Goal: Task Accomplishment & Management: Use online tool/utility

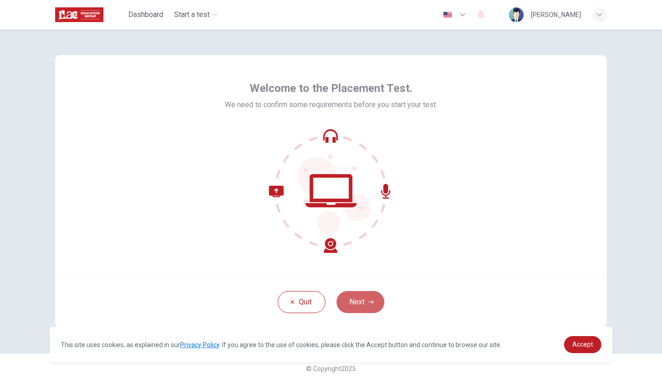
drag, startPoint x: 367, startPoint y: 301, endPoint x: 358, endPoint y: 304, distance: 9.3
click at [368, 301] on button "Next" at bounding box center [360, 302] width 48 height 22
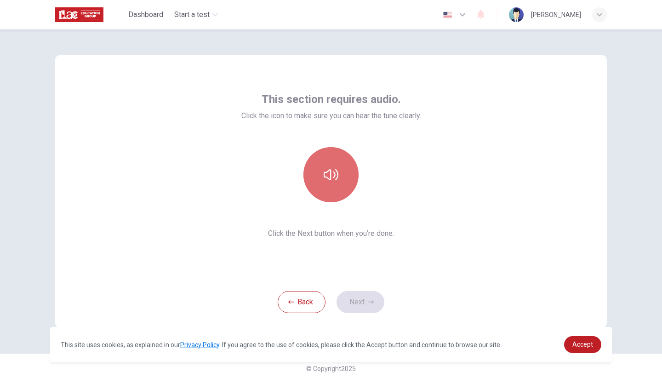
click at [341, 181] on button "button" at bounding box center [330, 174] width 55 height 55
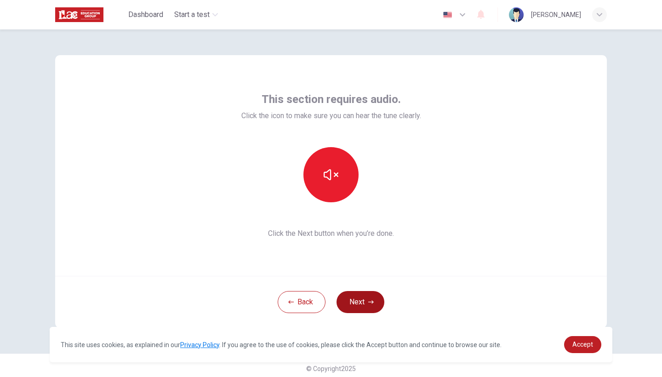
click at [367, 295] on button "Next" at bounding box center [360, 302] width 48 height 22
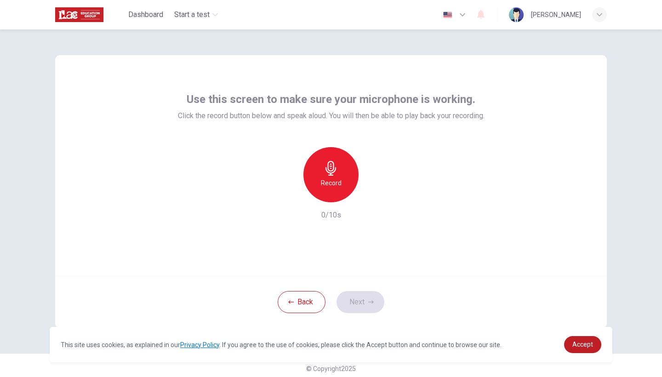
click at [338, 179] on h6 "Record" at bounding box center [331, 182] width 21 height 11
click at [351, 295] on button "Next" at bounding box center [360, 302] width 48 height 22
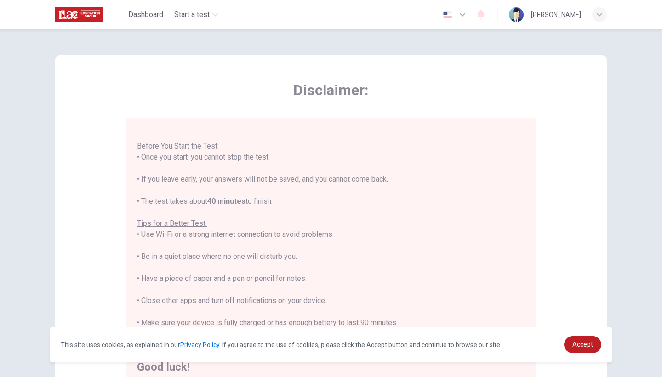
scroll to position [10, 0]
click at [579, 344] on span "Accept" at bounding box center [582, 344] width 21 height 7
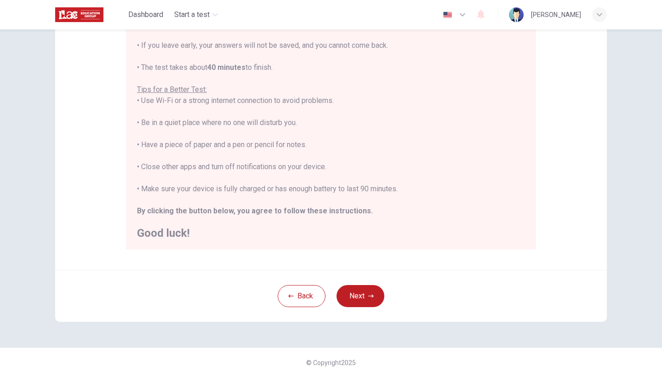
scroll to position [134, 0]
click at [373, 296] on icon "button" at bounding box center [371, 296] width 6 height 6
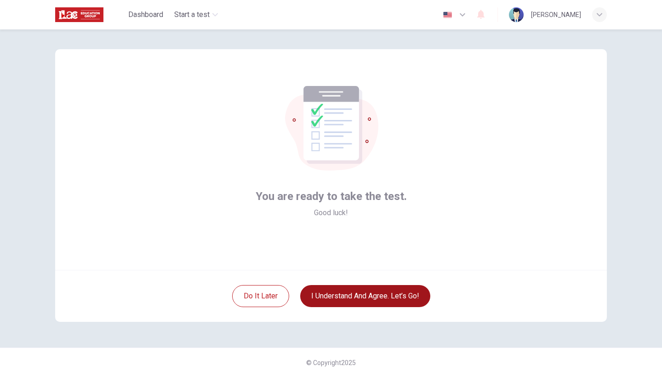
click at [544, 376] on div "You are ready to take the test. Good luck! Do it later I understand and agree. …" at bounding box center [331, 202] width 662 height 347
click at [378, 299] on button "I understand and agree. Let’s go!" at bounding box center [365, 296] width 130 height 22
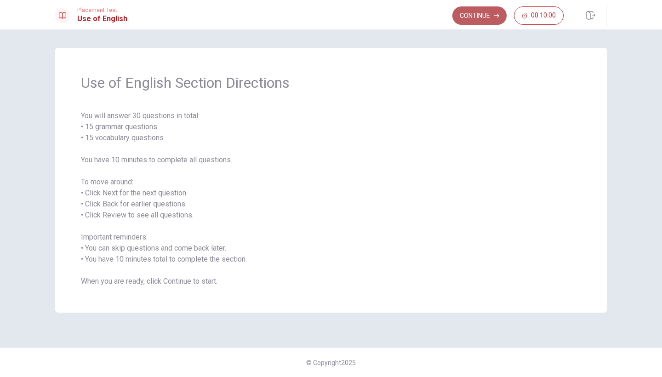
click at [478, 15] on button "Continue" at bounding box center [479, 15] width 54 height 18
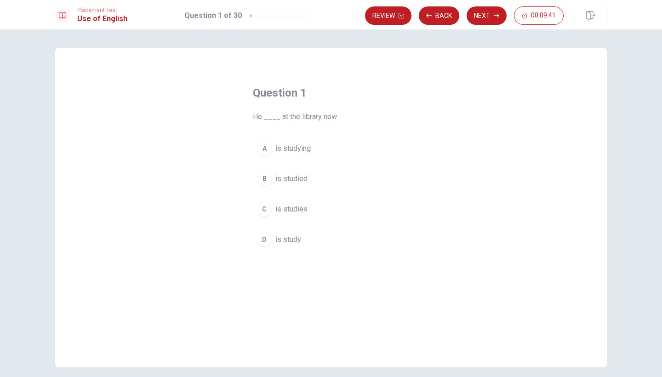
click at [267, 240] on div "D" at bounding box center [264, 239] width 15 height 15
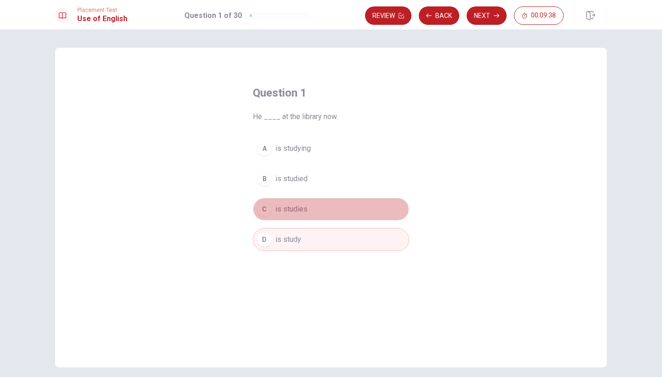
click at [264, 209] on div "C" at bounding box center [264, 209] width 15 height 15
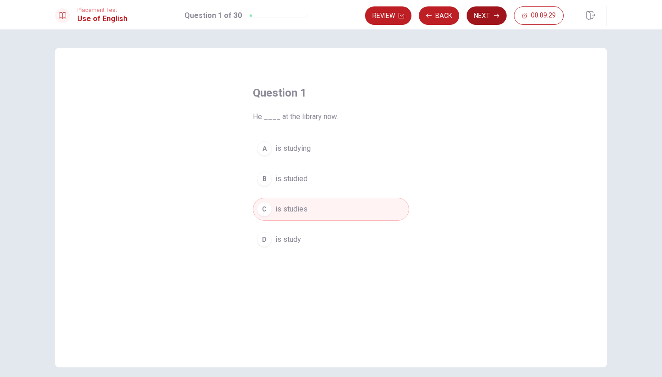
click at [488, 15] on button "Next" at bounding box center [487, 15] width 40 height 18
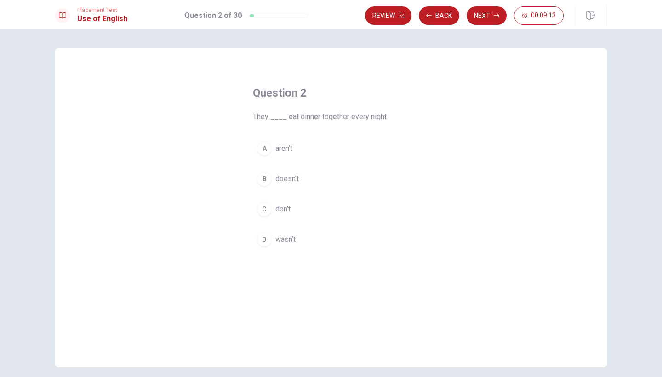
click at [265, 148] on div "A" at bounding box center [264, 148] width 15 height 15
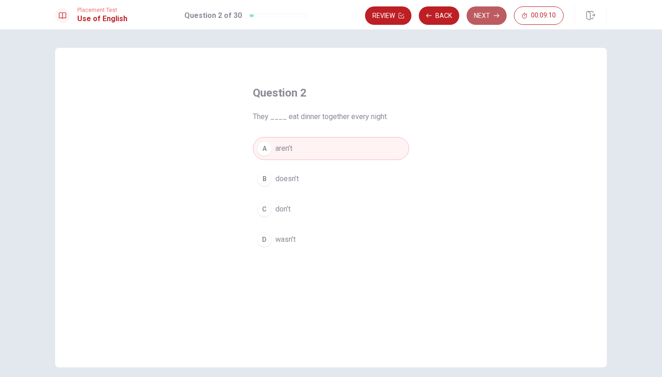
click at [491, 13] on button "Next" at bounding box center [487, 15] width 40 height 18
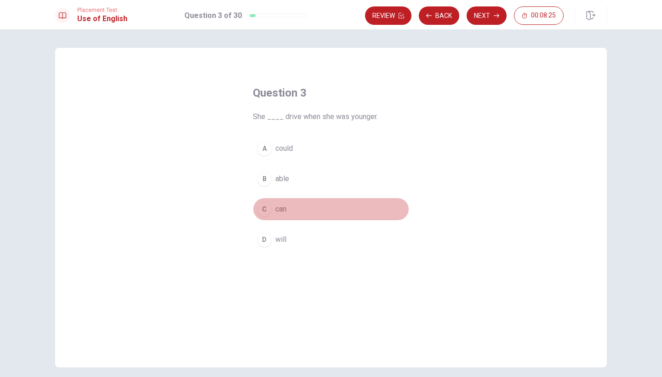
click at [266, 210] on div "C" at bounding box center [264, 209] width 15 height 15
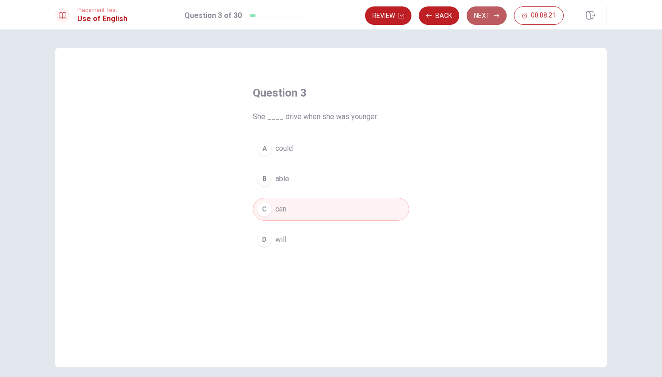
click at [498, 13] on icon "button" at bounding box center [497, 16] width 6 height 6
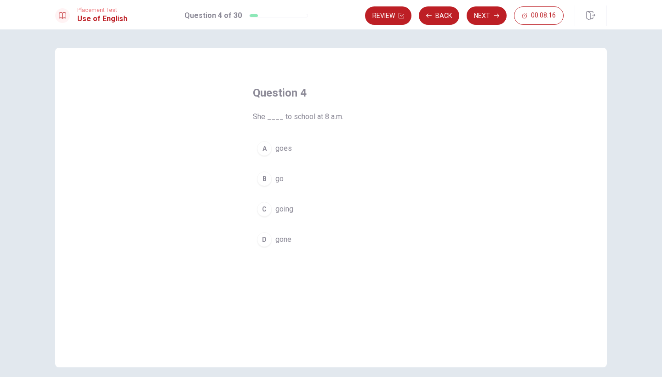
click at [284, 151] on span "goes" at bounding box center [283, 148] width 17 height 11
click at [481, 17] on button "Next" at bounding box center [487, 15] width 40 height 18
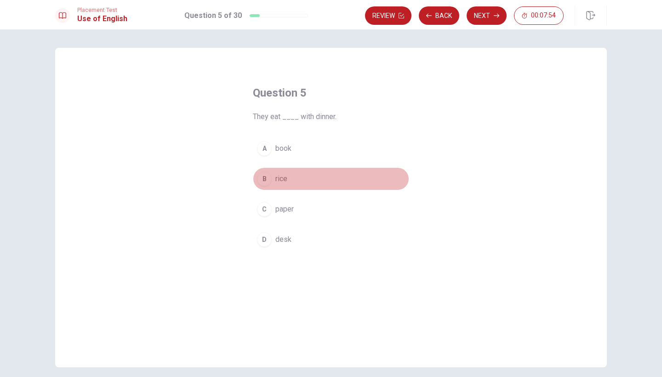
click at [265, 180] on div "B" at bounding box center [264, 178] width 15 height 15
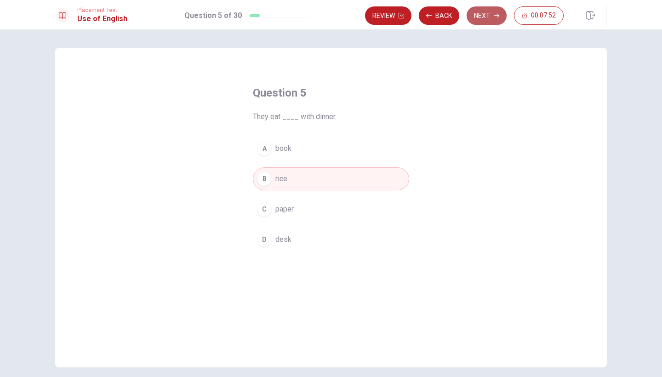
click at [488, 14] on button "Next" at bounding box center [487, 15] width 40 height 18
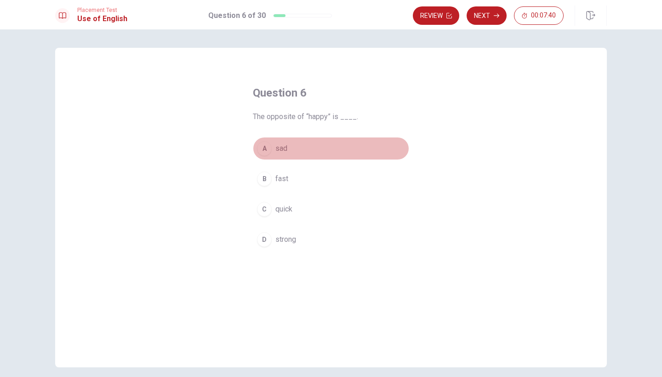
click at [277, 149] on span "sad" at bounding box center [281, 148] width 12 height 11
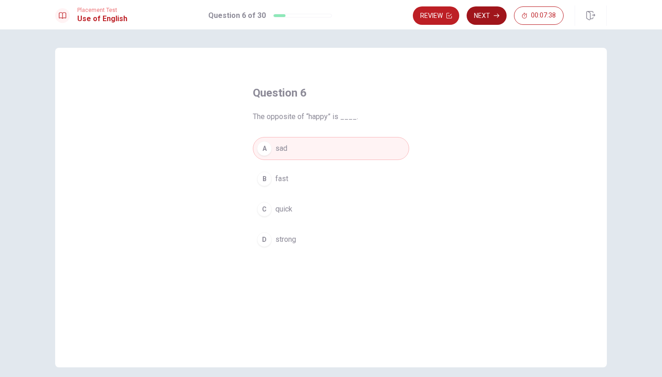
click at [494, 14] on icon "button" at bounding box center [497, 16] width 6 height 6
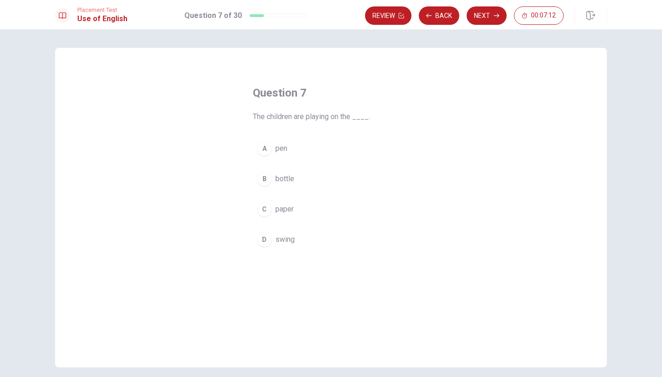
click at [268, 241] on div "D" at bounding box center [264, 239] width 15 height 15
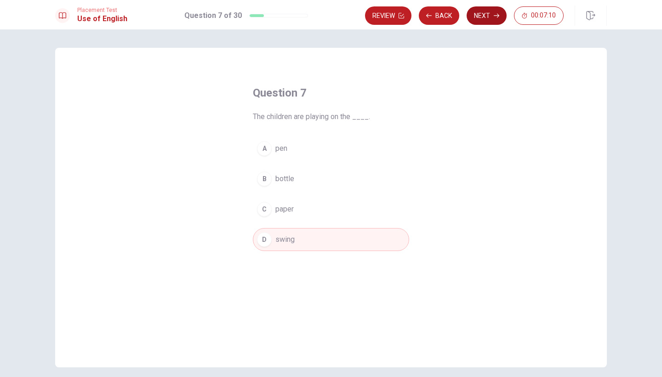
click at [486, 17] on button "Next" at bounding box center [487, 15] width 40 height 18
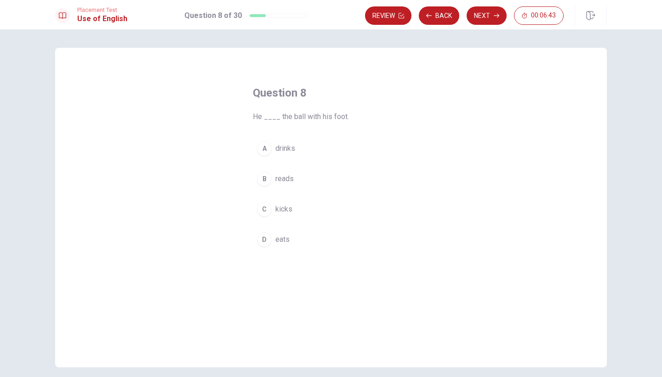
click at [264, 207] on div "C" at bounding box center [264, 209] width 15 height 15
click at [485, 15] on button "Next" at bounding box center [487, 15] width 40 height 18
click at [266, 149] on div "A" at bounding box center [264, 148] width 15 height 15
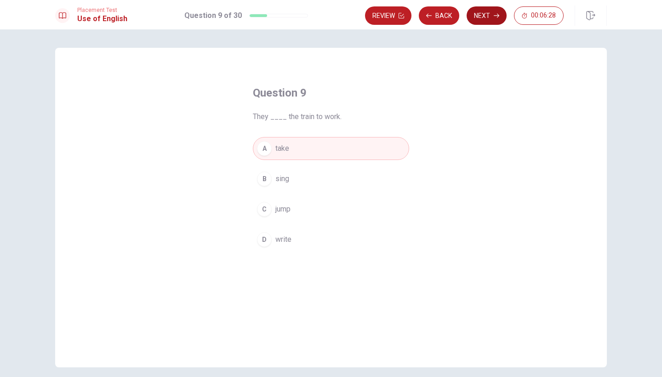
click at [492, 12] on button "Next" at bounding box center [487, 15] width 40 height 18
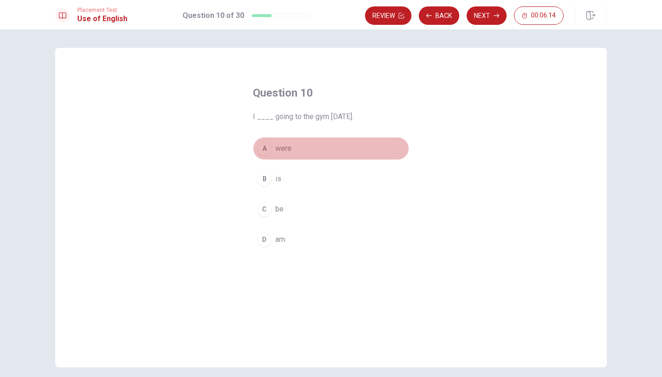
click at [272, 150] on button "A were" at bounding box center [331, 148] width 156 height 23
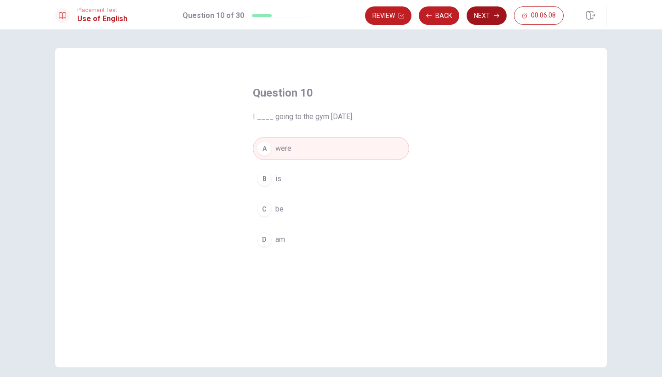
click at [495, 15] on icon "button" at bounding box center [497, 16] width 6 height 6
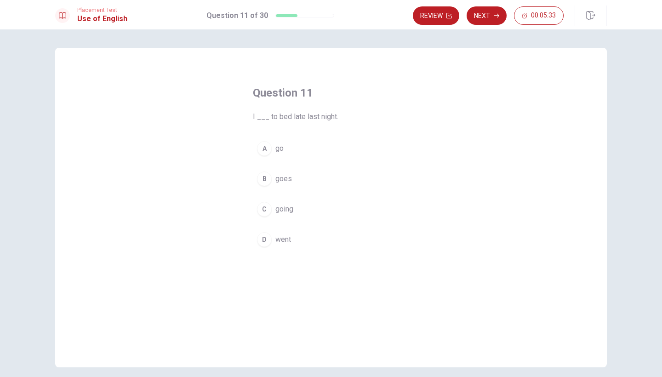
click at [287, 238] on span "went" at bounding box center [283, 239] width 16 height 11
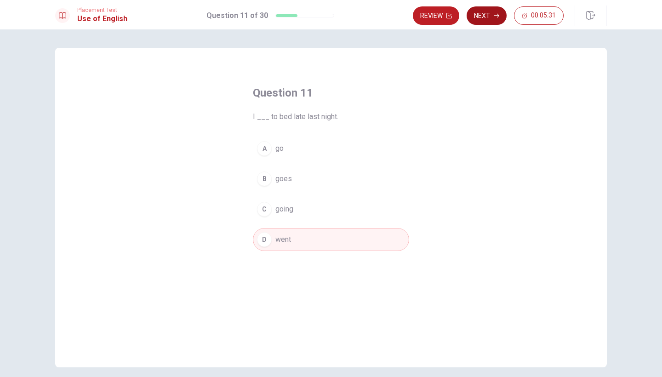
click at [483, 19] on button "Next" at bounding box center [487, 15] width 40 height 18
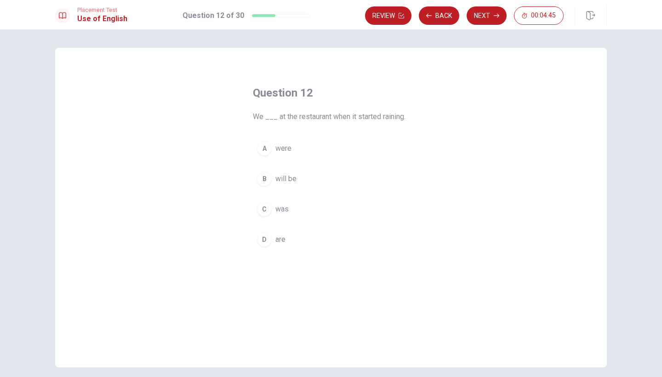
click at [278, 240] on span "are" at bounding box center [280, 239] width 10 height 11
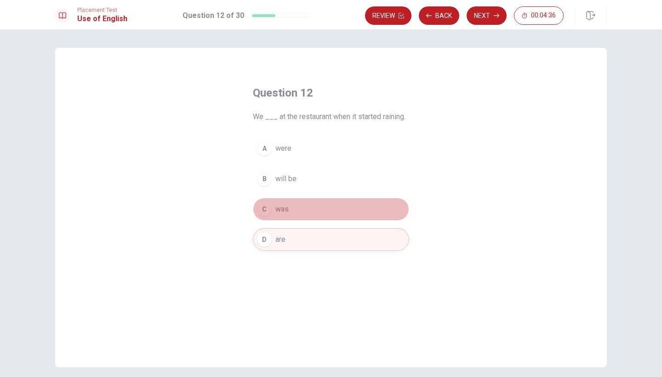
click at [265, 210] on div "C" at bounding box center [264, 209] width 15 height 15
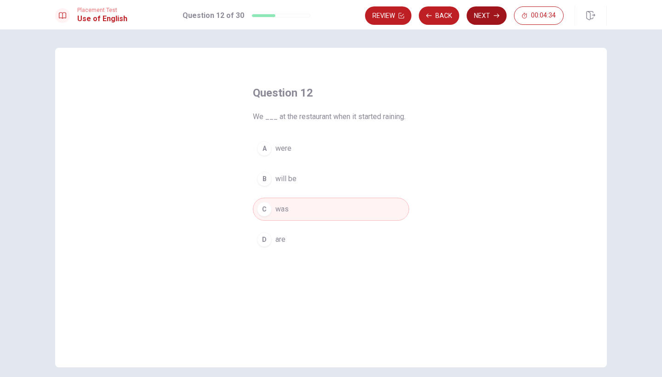
click at [494, 14] on icon "button" at bounding box center [497, 16] width 6 height 6
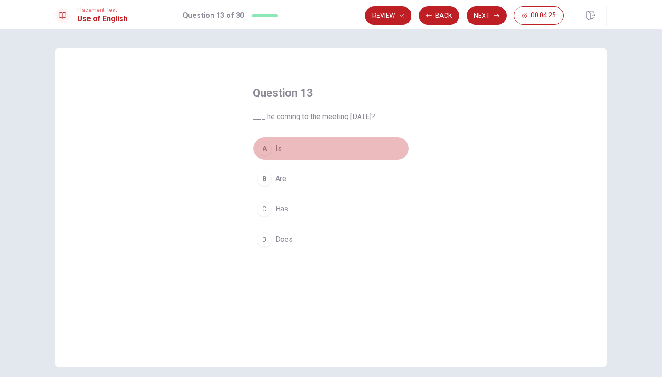
click at [265, 147] on div "A" at bounding box center [264, 148] width 15 height 15
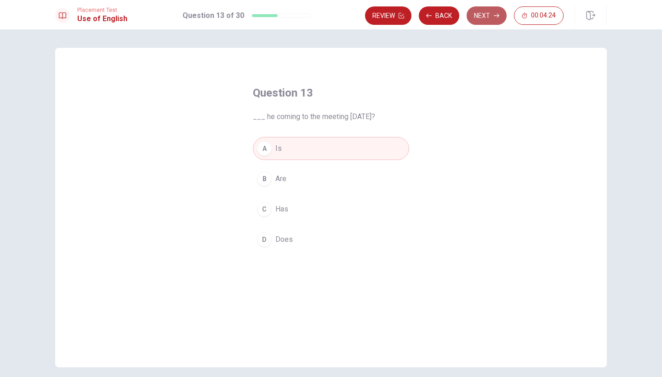
click at [481, 19] on button "Next" at bounding box center [487, 15] width 40 height 18
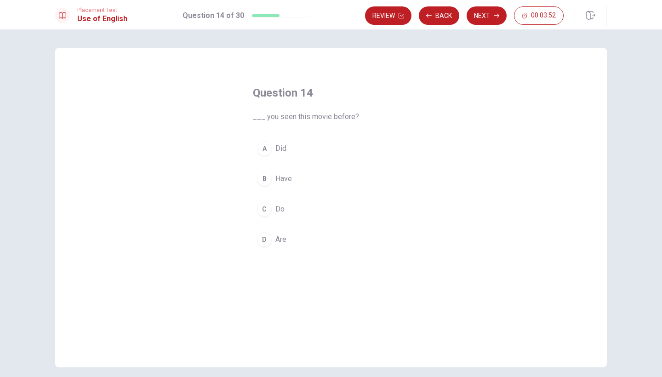
click at [265, 208] on div "C" at bounding box center [264, 209] width 15 height 15
click at [483, 22] on button "Next" at bounding box center [487, 15] width 40 height 18
click at [279, 172] on button "B shampoo" at bounding box center [331, 178] width 156 height 23
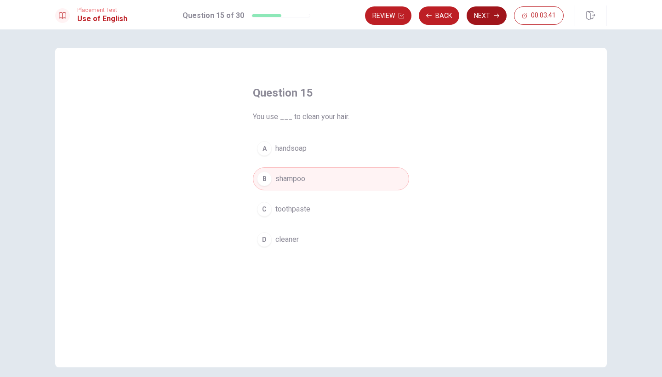
click at [488, 16] on button "Next" at bounding box center [487, 15] width 40 height 18
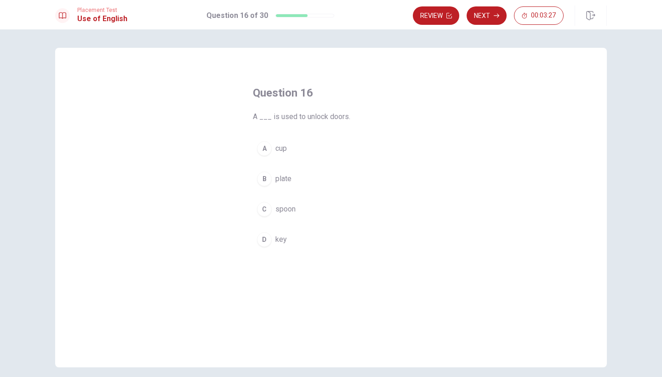
click at [270, 239] on div "D" at bounding box center [264, 239] width 15 height 15
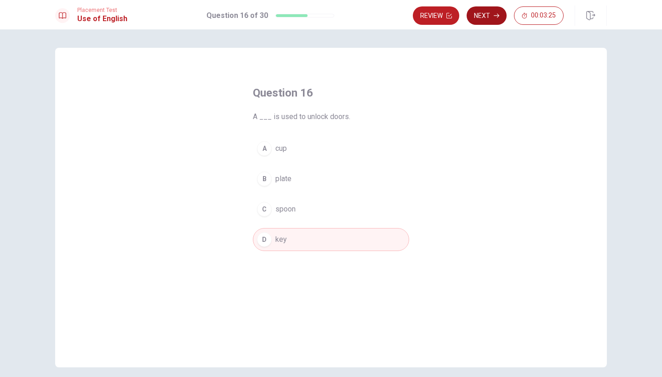
click at [478, 14] on button "Next" at bounding box center [487, 15] width 40 height 18
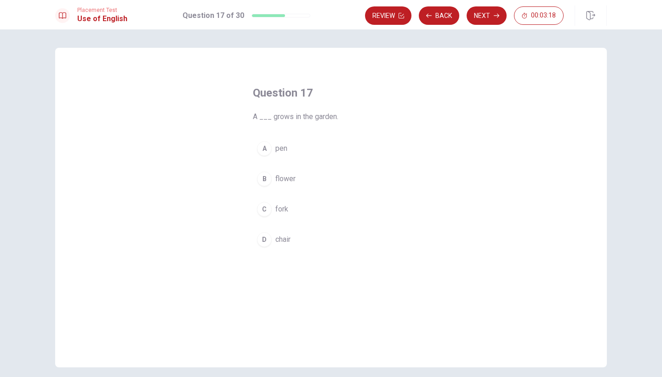
click at [289, 177] on span "flower" at bounding box center [285, 178] width 20 height 11
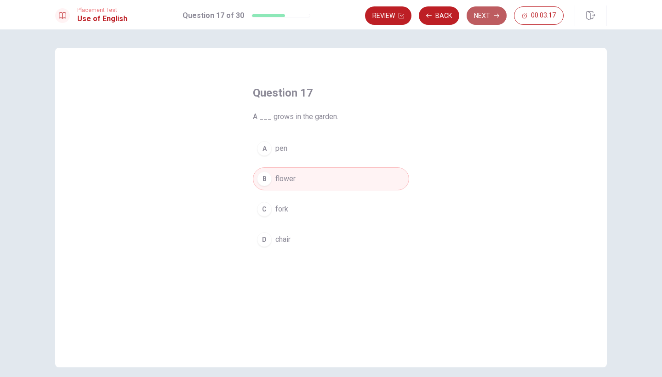
click at [473, 15] on button "Next" at bounding box center [487, 15] width 40 height 18
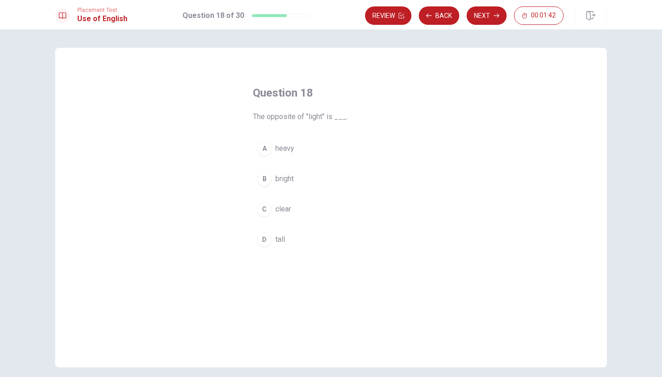
click at [282, 145] on span "heavy" at bounding box center [284, 148] width 19 height 11
click at [493, 18] on button "Next" at bounding box center [487, 15] width 40 height 18
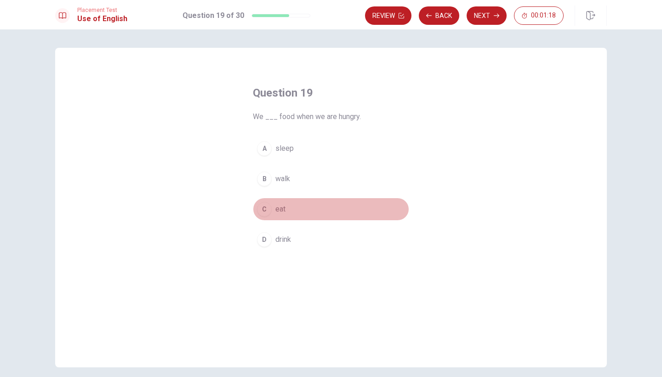
click at [278, 215] on button "C eat" at bounding box center [331, 209] width 156 height 23
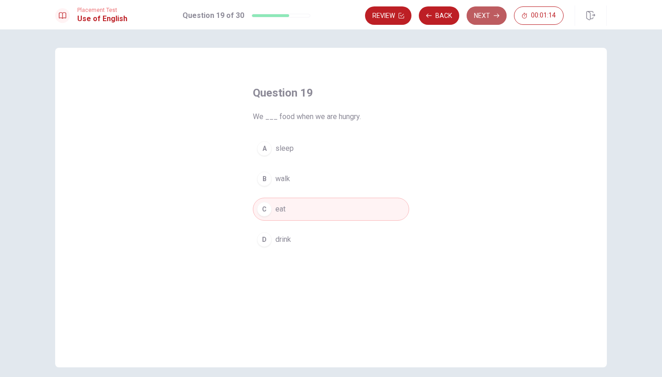
click at [490, 16] on button "Next" at bounding box center [487, 15] width 40 height 18
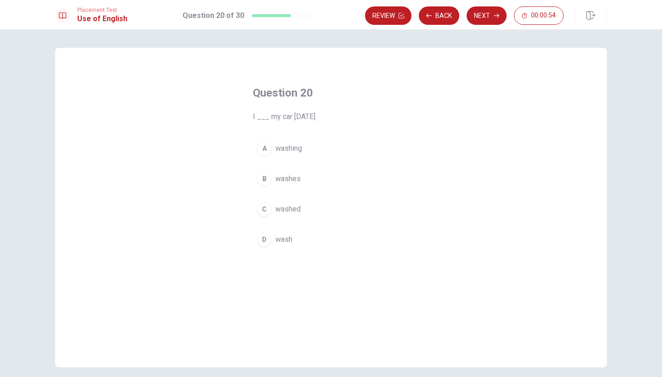
click at [281, 207] on span "washed" at bounding box center [287, 209] width 25 height 11
click at [489, 20] on button "Next" at bounding box center [487, 15] width 40 height 18
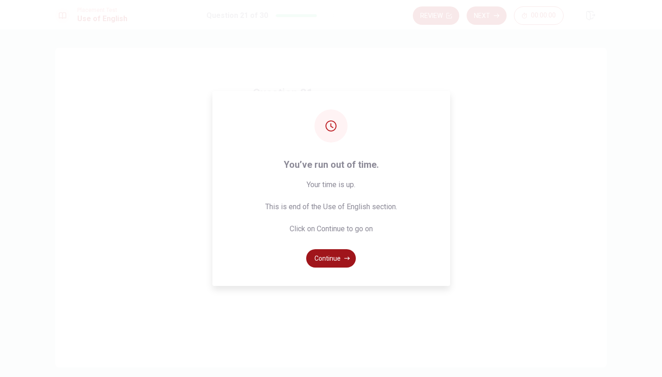
scroll to position [0, 0]
click at [334, 264] on button "Continue" at bounding box center [331, 258] width 50 height 18
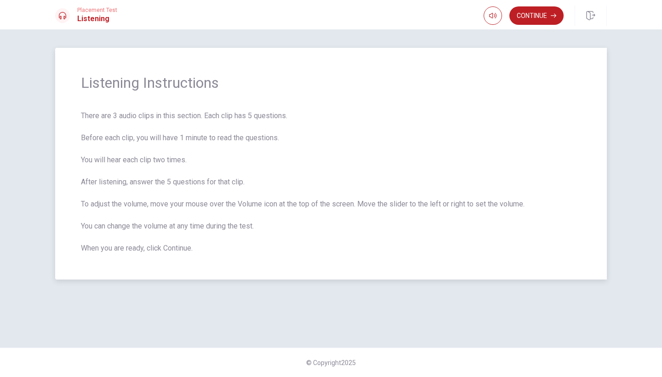
scroll to position [0, 0]
click at [529, 20] on button "Continue" at bounding box center [536, 15] width 54 height 18
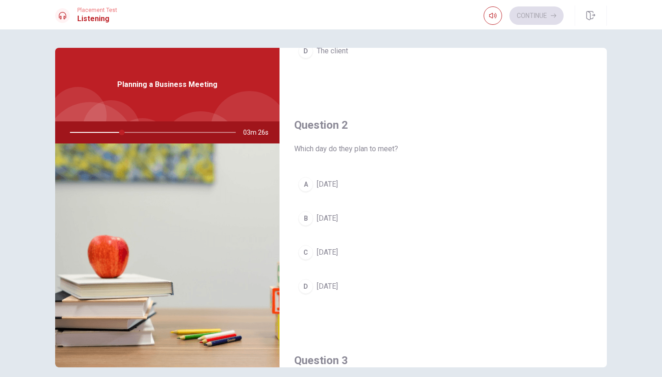
scroll to position [185, 0]
click at [338, 213] on span "[DATE]" at bounding box center [327, 216] width 21 height 11
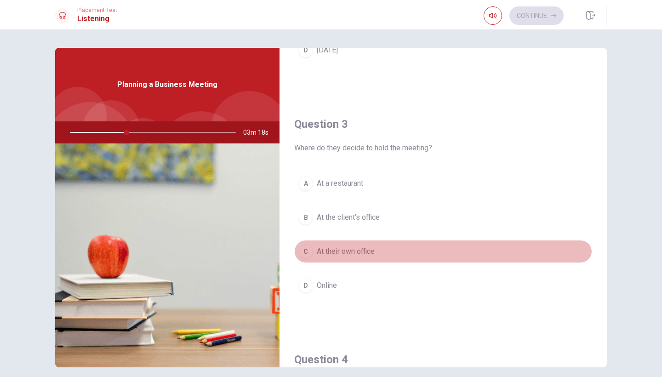
click at [350, 253] on span "At their own office" at bounding box center [346, 251] width 58 height 11
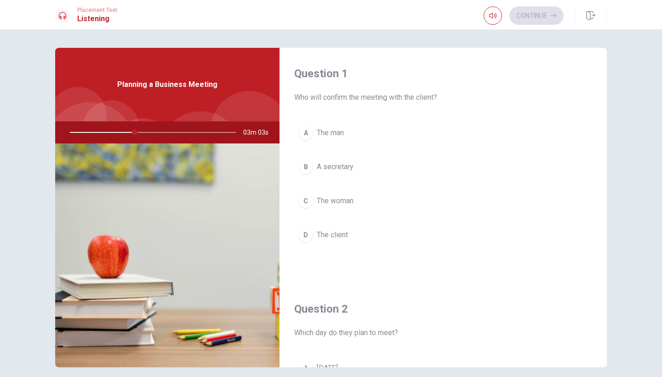
scroll to position [0, 0]
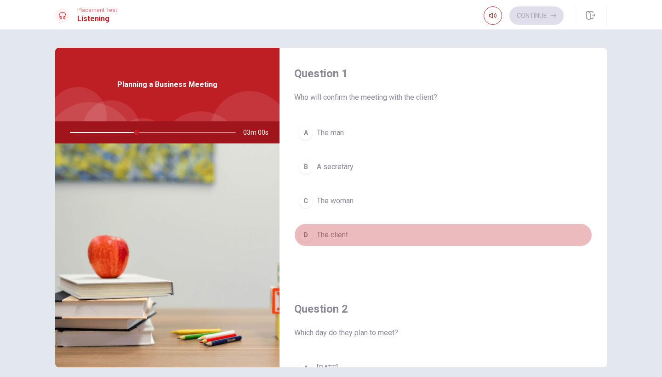
click at [341, 236] on span "The client" at bounding box center [332, 234] width 31 height 11
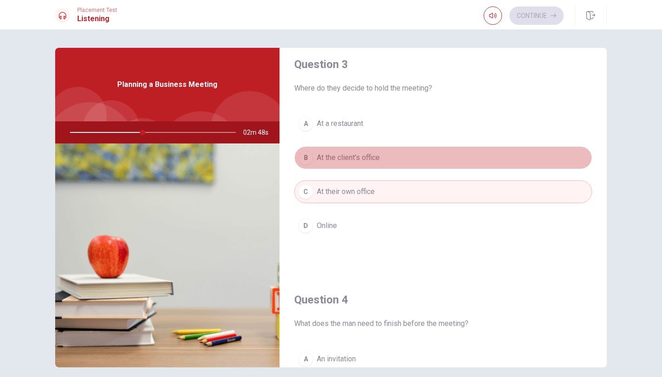
click at [350, 159] on span "At the client’s office" at bounding box center [348, 157] width 63 height 11
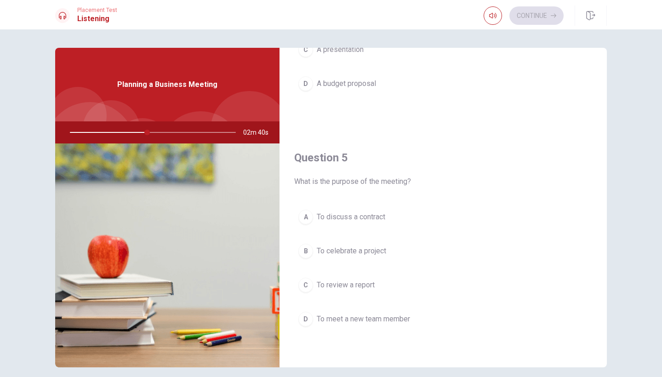
scroll to position [857, 0]
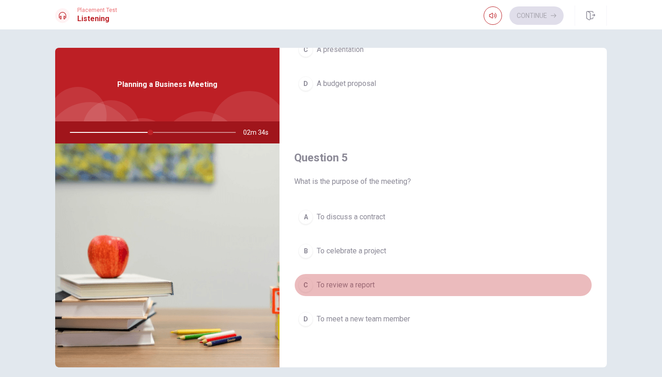
drag, startPoint x: 342, startPoint y: 281, endPoint x: 338, endPoint y: 281, distance: 4.6
click at [342, 281] on span "To review a report" at bounding box center [346, 284] width 58 height 11
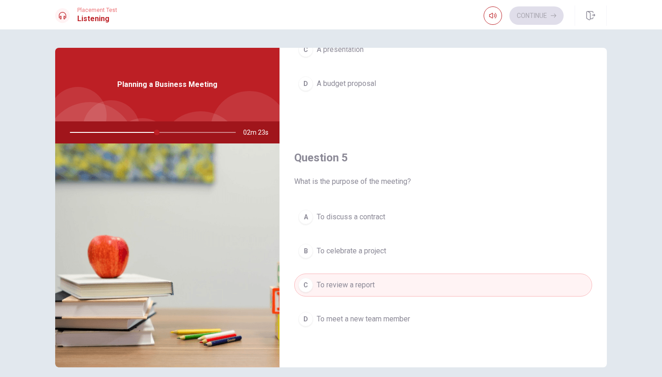
scroll to position [1, 0]
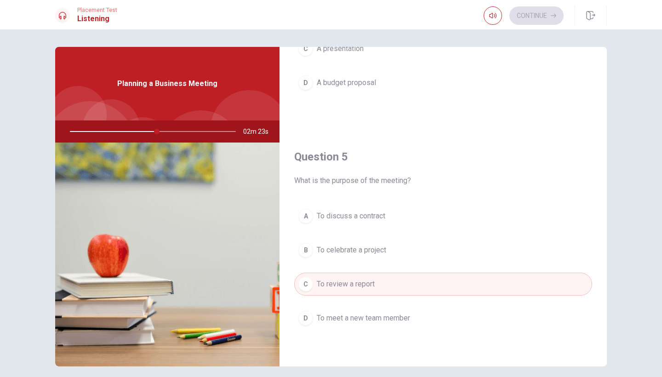
click at [414, 325] on button "D To meet a new team member" at bounding box center [443, 318] width 298 height 23
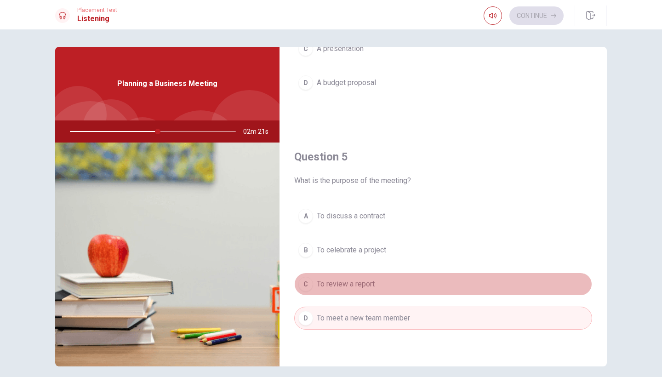
click at [409, 290] on button "C To review a report" at bounding box center [443, 284] width 298 height 23
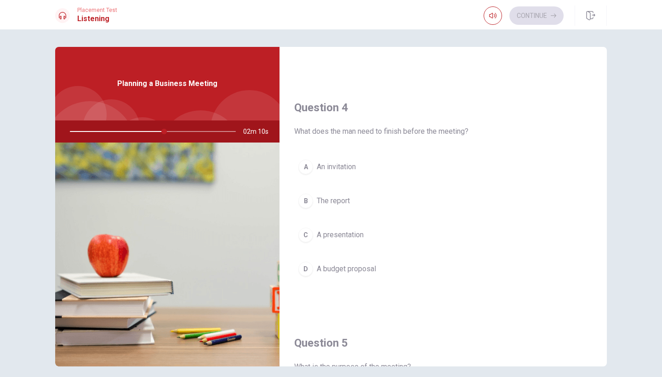
scroll to position [672, 0]
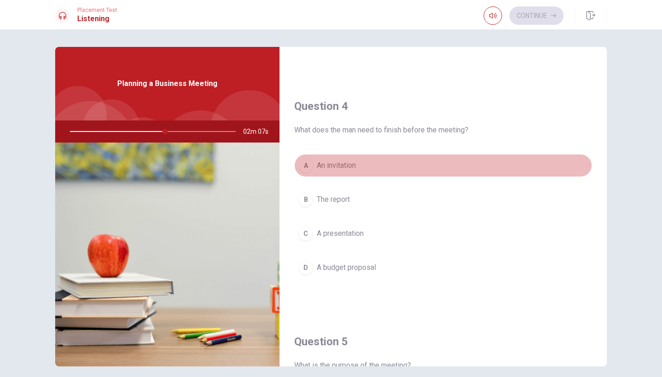
drag, startPoint x: 336, startPoint y: 168, endPoint x: 318, endPoint y: 166, distance: 18.4
click at [334, 167] on span "An invitation" at bounding box center [336, 165] width 39 height 11
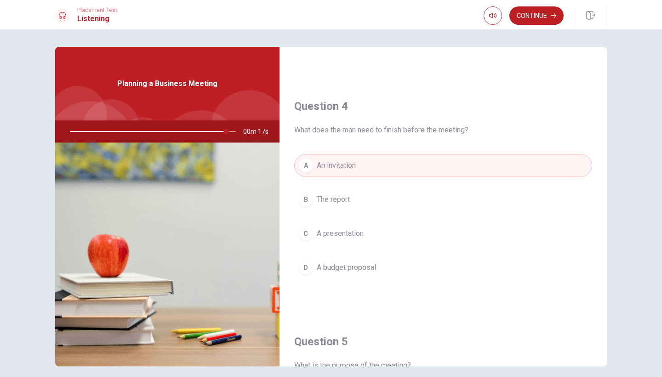
scroll to position [0, 0]
click at [532, 17] on button "Continue" at bounding box center [536, 15] width 54 height 18
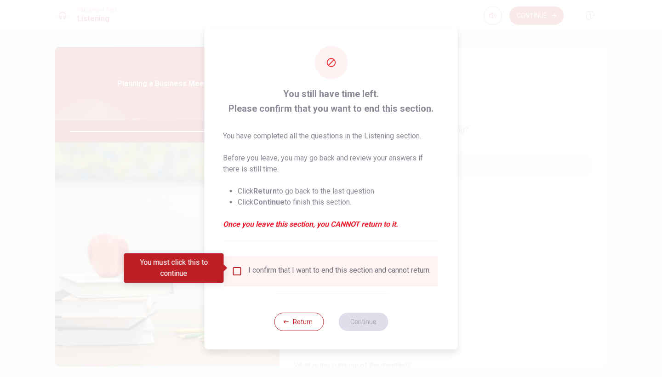
click at [241, 271] on input "You must click this to continue" at bounding box center [237, 271] width 11 height 11
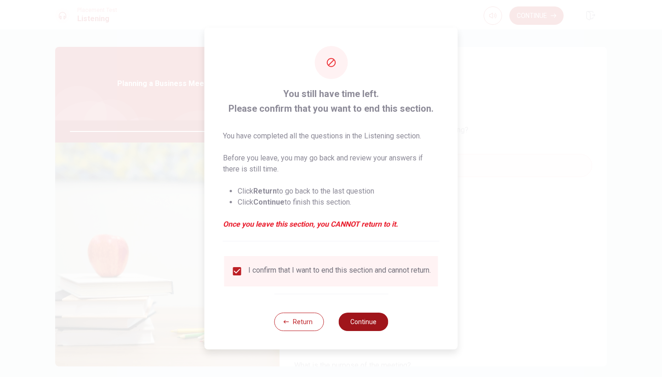
click at [378, 334] on div "Return Continue" at bounding box center [331, 322] width 114 height 56
click at [376, 324] on button "Continue" at bounding box center [363, 322] width 50 height 18
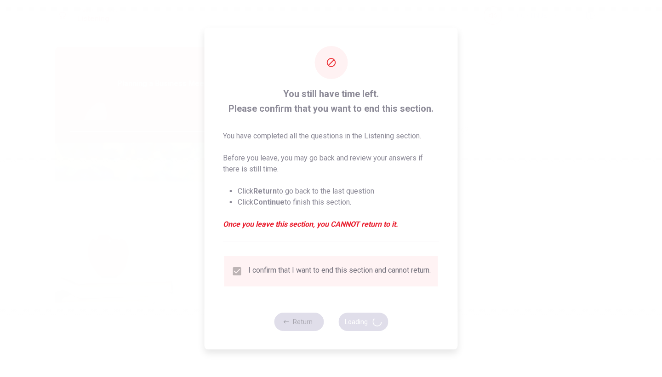
type input "100"
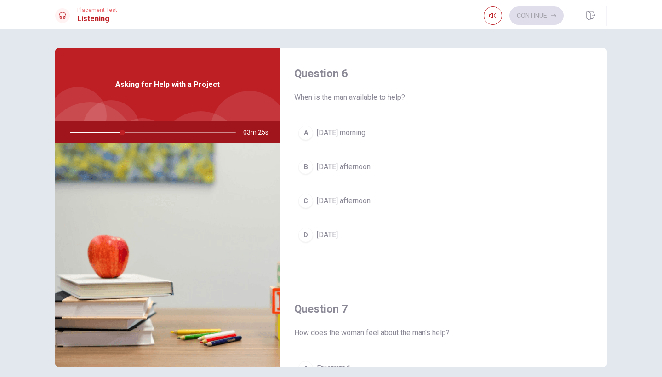
click at [343, 200] on span "[DATE] afternoon" at bounding box center [344, 200] width 54 height 11
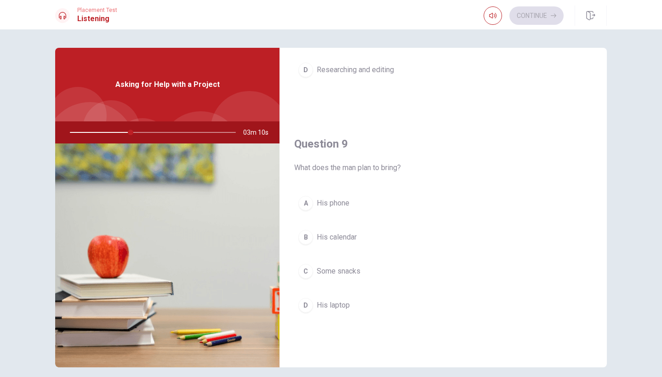
scroll to position [637, 0]
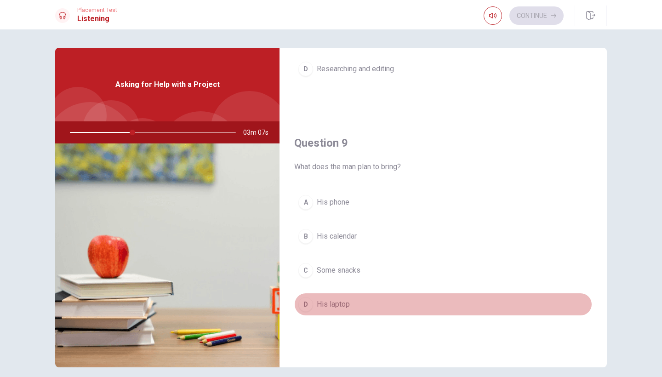
click at [336, 304] on span "His laptop" at bounding box center [333, 304] width 33 height 11
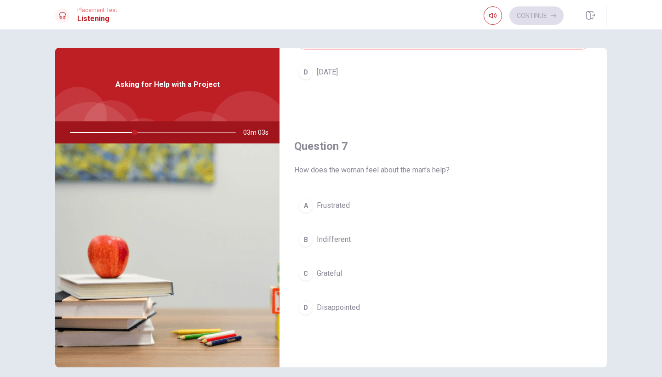
scroll to position [173, 0]
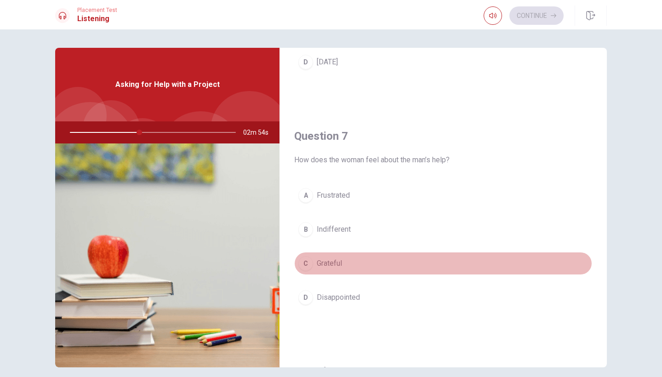
click at [331, 262] on span "Grateful" at bounding box center [329, 263] width 25 height 11
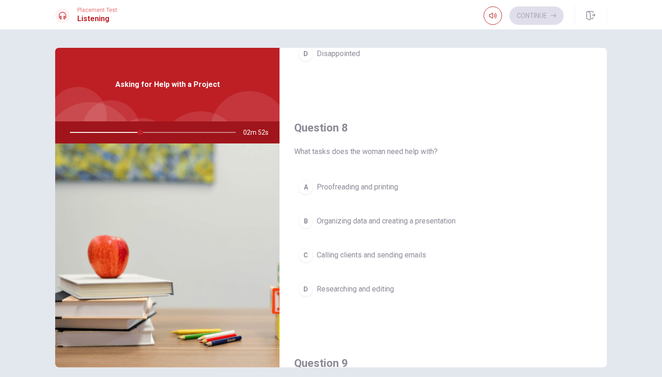
scroll to position [417, 0]
click at [348, 224] on span "Organizing data and creating a presentation" at bounding box center [386, 220] width 139 height 11
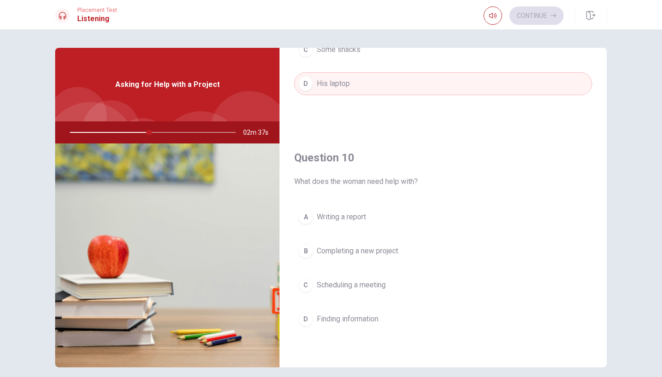
scroll to position [857, 0]
click at [343, 250] on span "Completing a new project" at bounding box center [357, 250] width 81 height 11
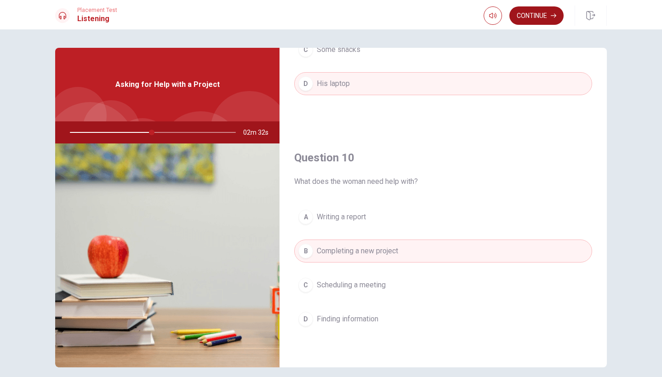
click at [535, 15] on button "Continue" at bounding box center [536, 15] width 54 height 18
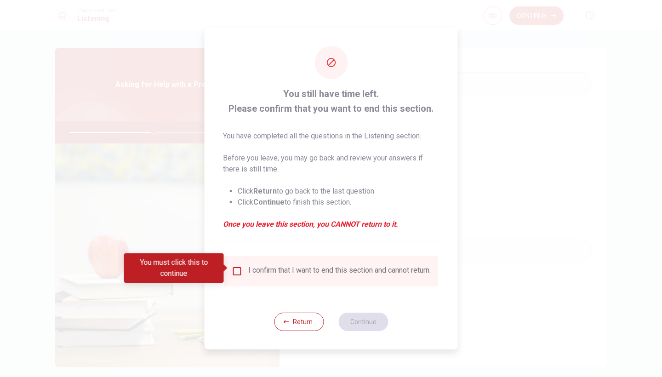
click at [240, 266] on input "You must click this to continue" at bounding box center [237, 271] width 11 height 11
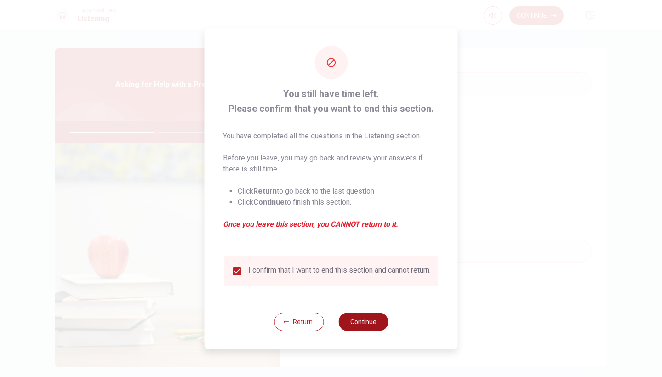
click at [367, 328] on button "Continue" at bounding box center [363, 322] width 50 height 18
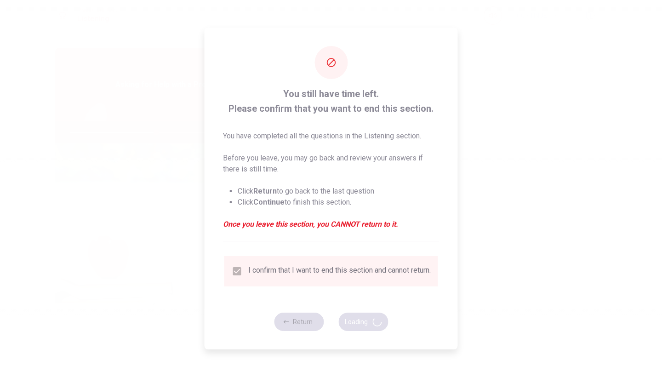
type input "52"
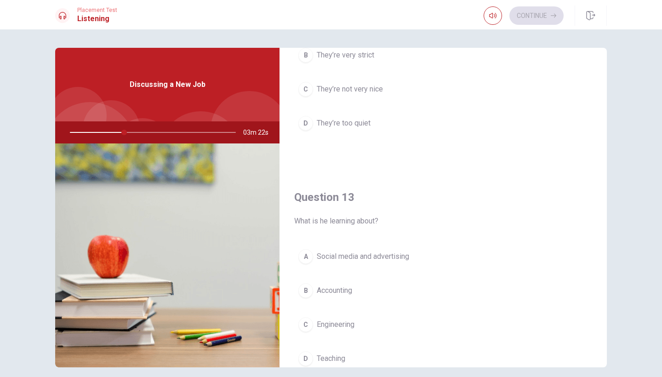
scroll to position [350, 0]
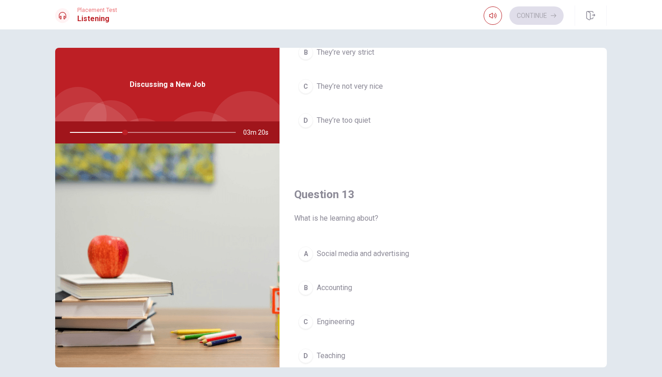
click at [367, 256] on span "Social media and advertising" at bounding box center [363, 253] width 92 height 11
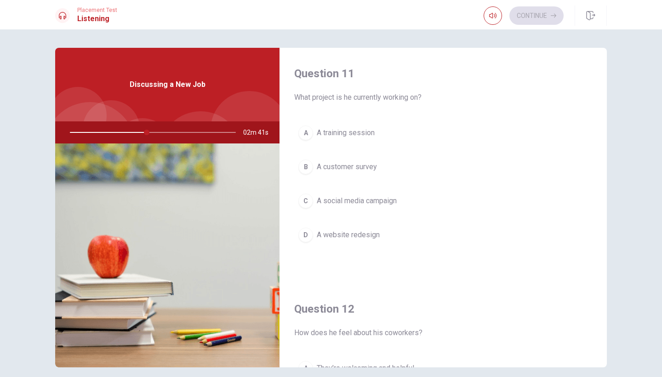
scroll to position [0, 0]
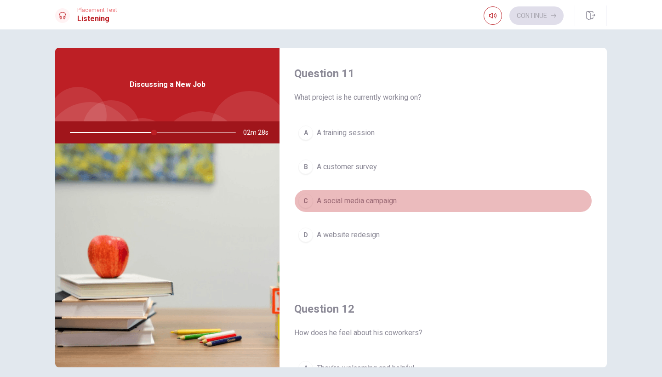
click at [376, 205] on span "A social media campaign" at bounding box center [357, 200] width 80 height 11
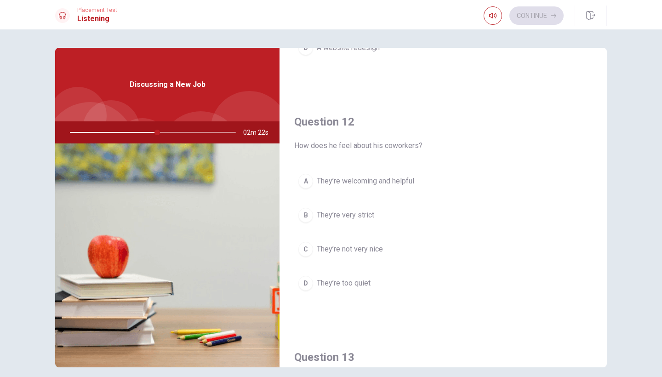
scroll to position [190, 0]
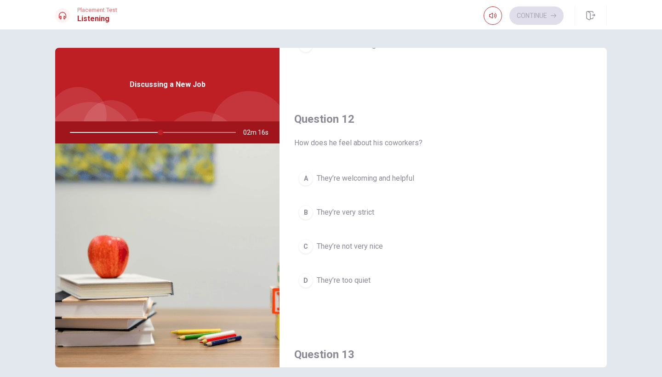
click at [366, 175] on span "They’re welcoming and helpful" at bounding box center [365, 178] width 97 height 11
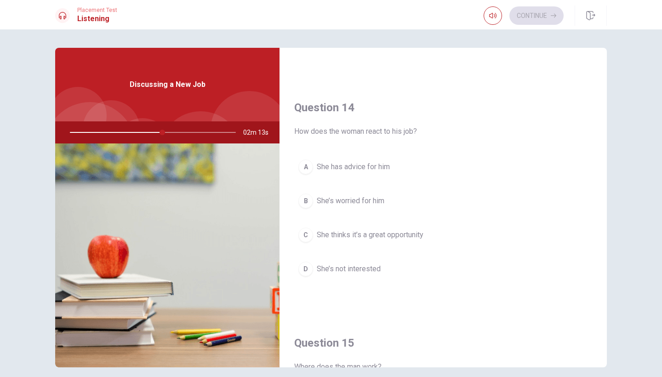
scroll to position [673, 0]
drag, startPoint x: 360, startPoint y: 159, endPoint x: 358, endPoint y: 169, distance: 9.4
click at [360, 160] on button "A She has advice for him" at bounding box center [443, 165] width 298 height 23
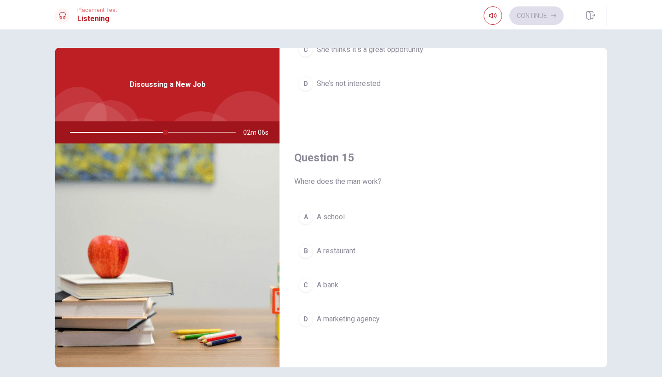
scroll to position [857, 0]
click at [347, 320] on span "A marketing agency" at bounding box center [348, 318] width 63 height 11
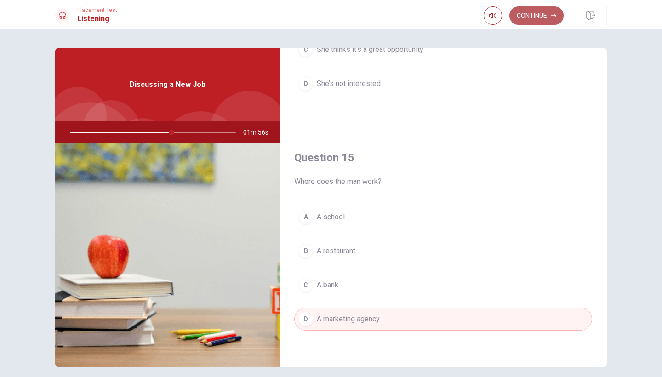
click at [535, 18] on button "Continue" at bounding box center [536, 15] width 54 height 18
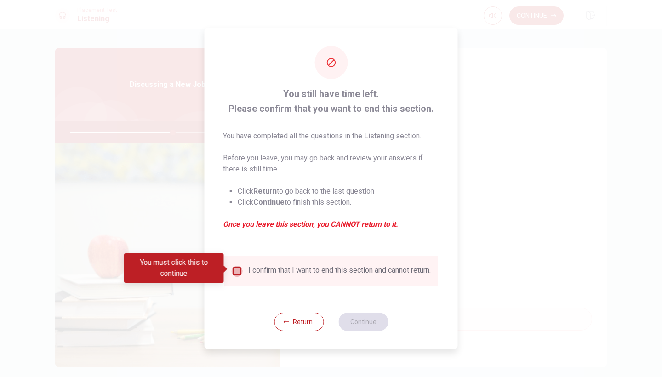
click at [238, 269] on input "You must click this to continue" at bounding box center [237, 271] width 11 height 11
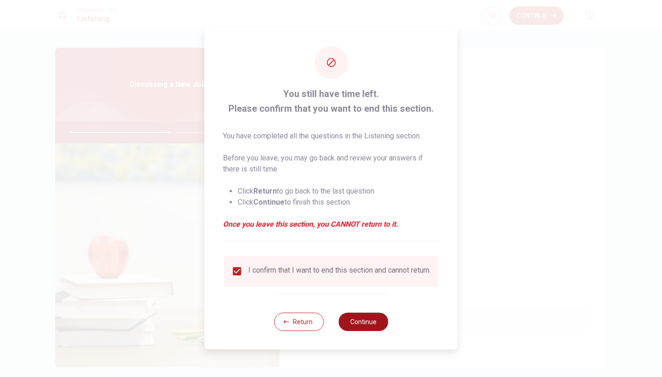
click at [377, 334] on div "Return Continue" at bounding box center [331, 322] width 114 height 56
click at [366, 329] on button "Continue" at bounding box center [363, 322] width 50 height 18
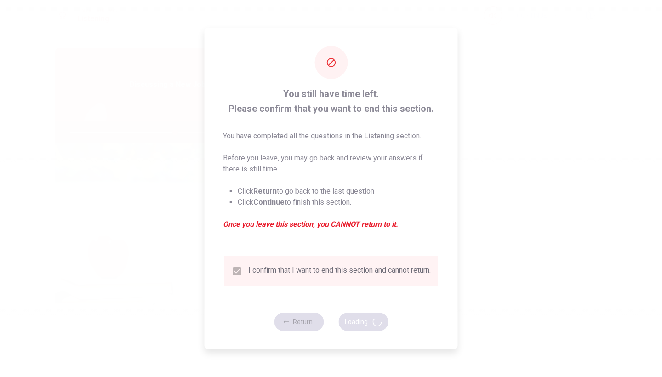
type input "64"
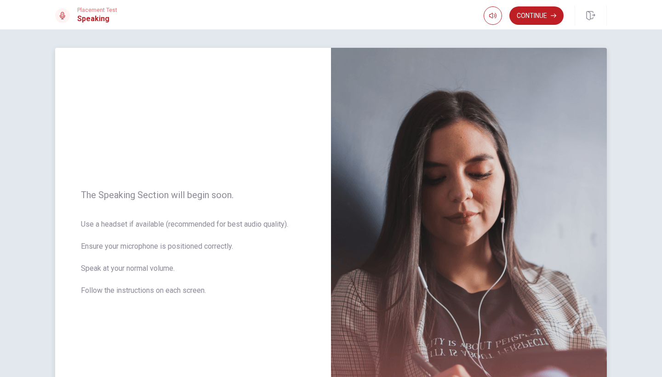
scroll to position [0, 0]
click at [539, 16] on button "Continue" at bounding box center [536, 15] width 54 height 18
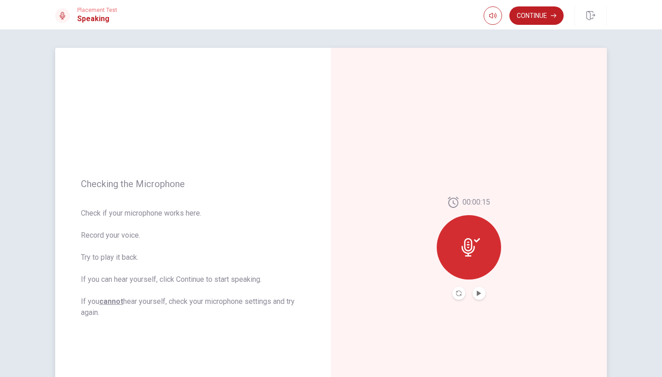
scroll to position [6, 0]
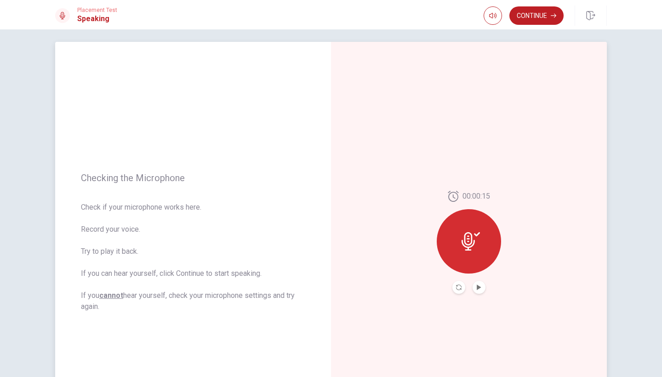
click at [466, 241] on icon at bounding box center [470, 241] width 18 height 18
drag, startPoint x: 472, startPoint y: 244, endPoint x: 467, endPoint y: 245, distance: 5.6
click at [472, 244] on icon at bounding box center [470, 241] width 18 height 18
click at [478, 289] on icon "Play Audio" at bounding box center [479, 287] width 4 height 6
click at [535, 16] on button "Continue" at bounding box center [536, 15] width 54 height 18
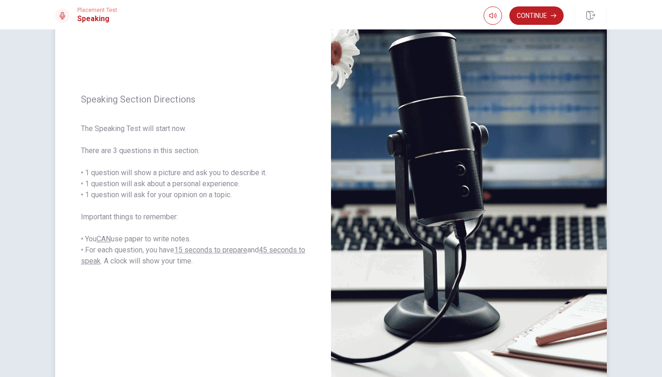
scroll to position [69, 0]
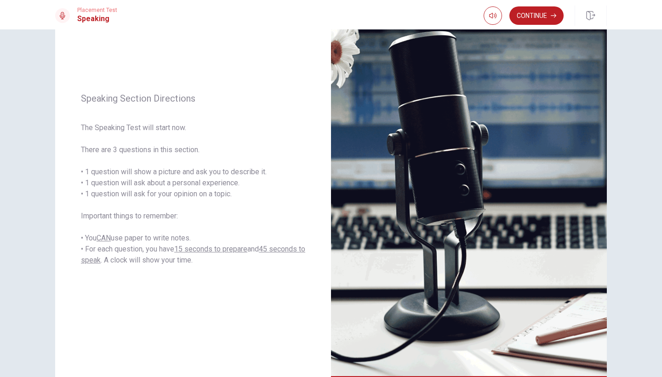
click at [527, 19] on button "Continue" at bounding box center [536, 15] width 54 height 18
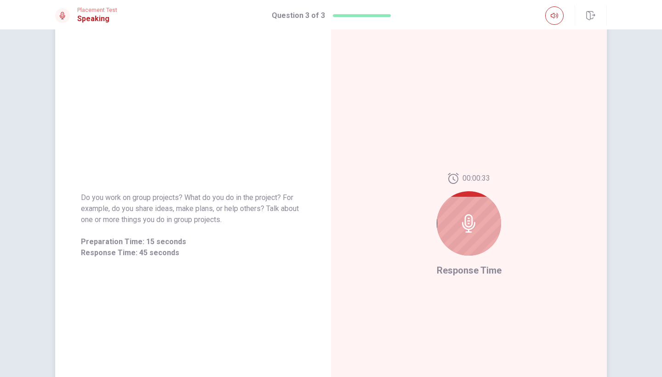
scroll to position [22, 0]
click at [474, 219] on icon at bounding box center [469, 225] width 18 height 18
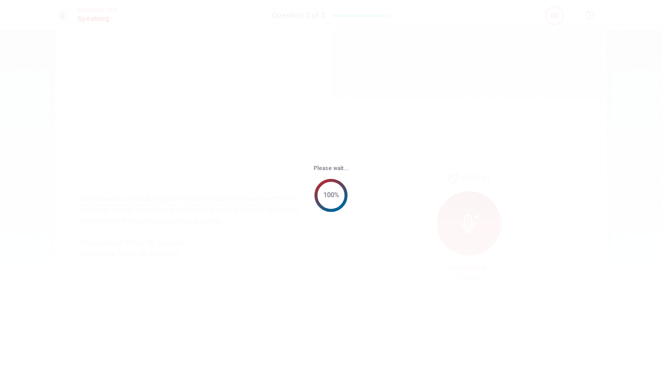
scroll to position [0, 0]
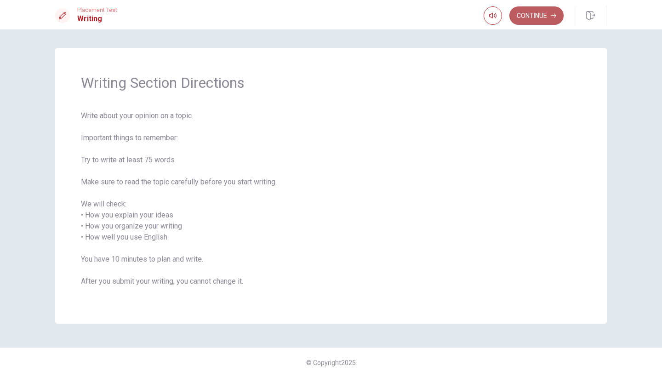
click at [538, 13] on button "Continue" at bounding box center [536, 15] width 54 height 18
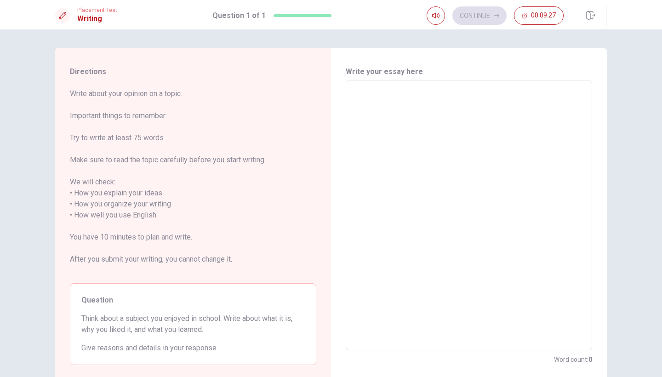
scroll to position [0, 0]
click at [398, 93] on textarea at bounding box center [468, 215] width 233 height 255
type textarea "i"
type textarea "x"
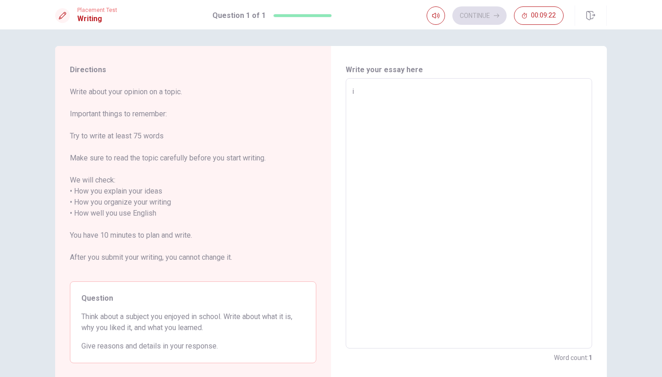
type textarea "i"
type textarea "x"
type textarea "i"
type textarea "x"
type textarea "I"
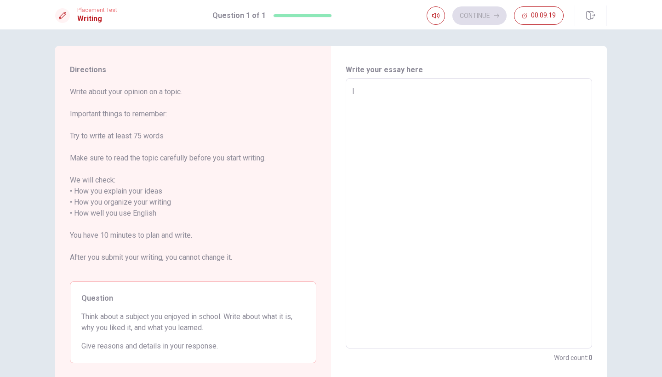
type textarea "x"
type textarea "I"
type textarea "x"
type textarea "I l"
type textarea "x"
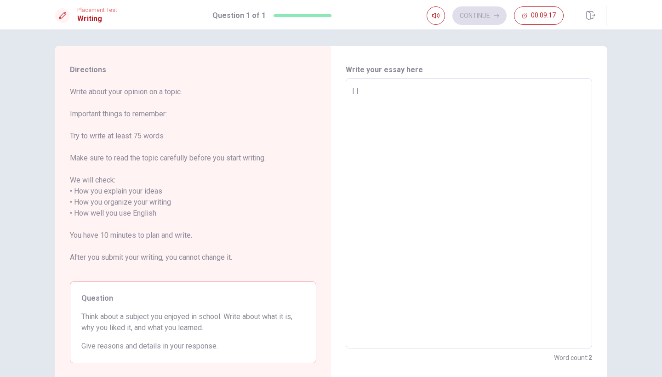
type textarea "I li"
type textarea "x"
type textarea "I lik"
type textarea "x"
type textarea "I like"
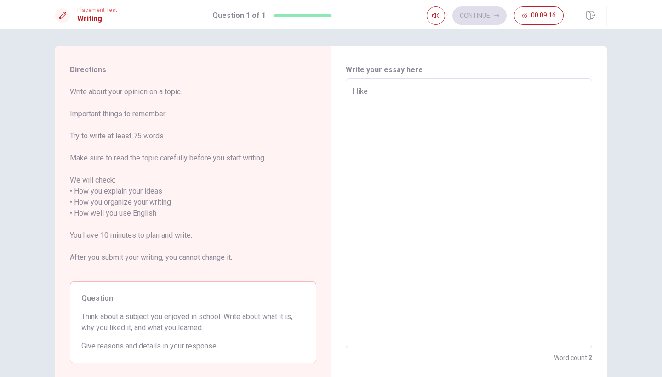
type textarea "x"
type textarea "I like"
type textarea "x"
type textarea "I like a"
type textarea "x"
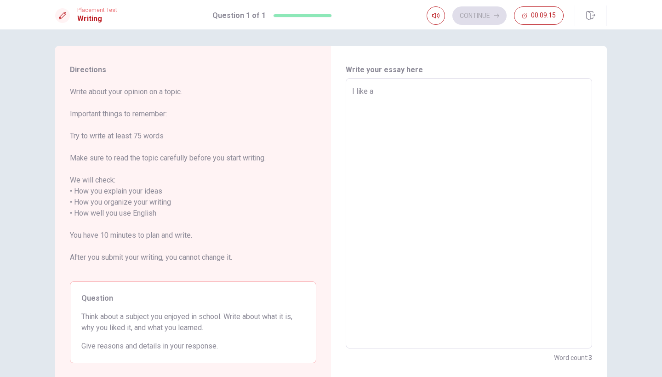
type textarea "I like a"
type textarea "x"
type textarea "I like a h"
type textarea "x"
type textarea "I like a hi"
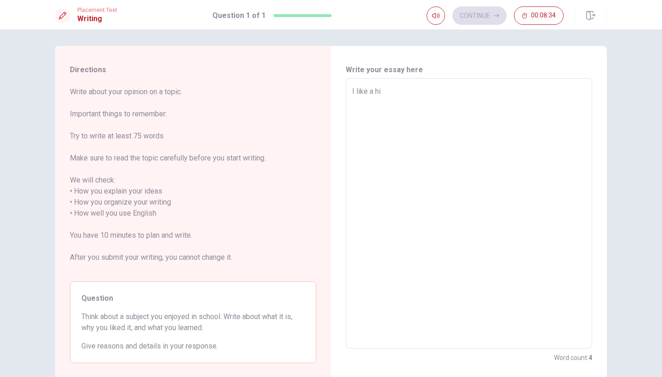
type textarea "x"
type textarea "I like a his"
type textarea "x"
type textarea "I like a hist"
type textarea "x"
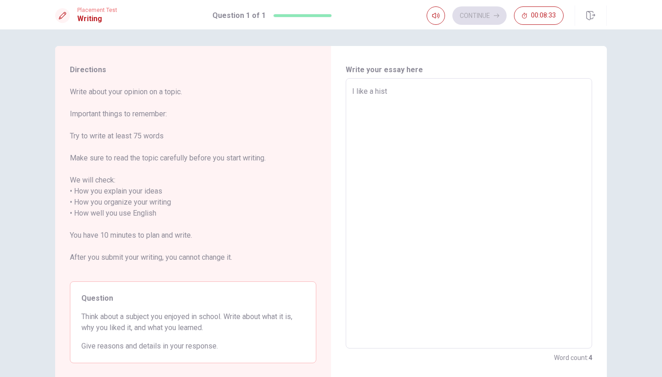
type textarea "I like a histo"
type textarea "x"
type textarea "I like a histor"
type textarea "x"
type textarea "I like a history"
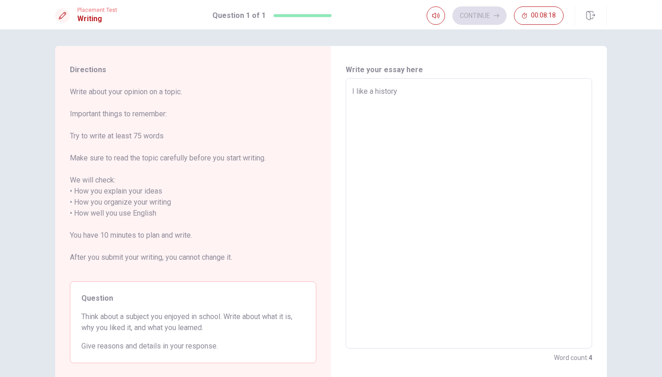
type textarea "x"
type textarea "I liked a history"
type textarea "x"
type textarea "I liked a history"
type textarea "x"
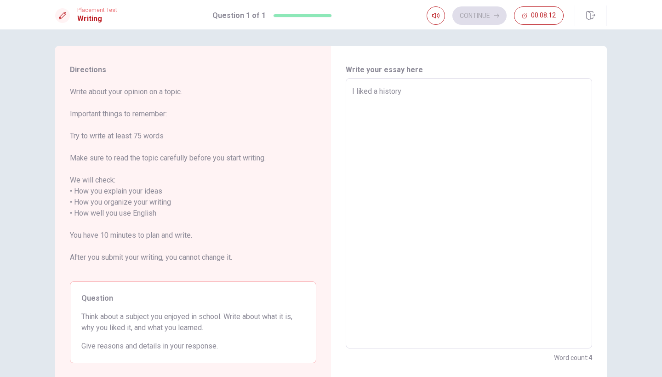
type textarea "I liked a history i"
type textarea "x"
type textarea "I liked a history in"
type textarea "x"
type textarea "I liked a history in"
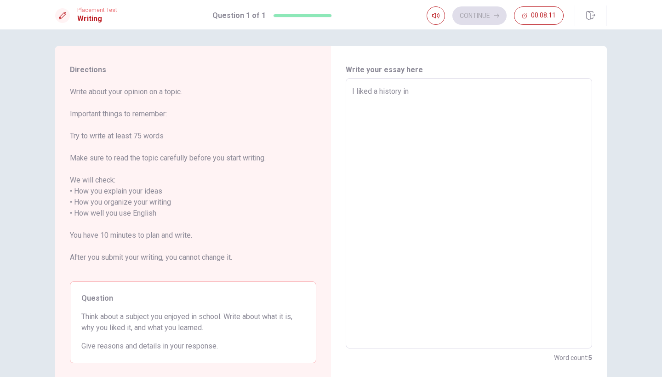
type textarea "x"
type textarea "I liked a history in a"
type textarea "x"
type textarea "I liked a history in a"
type textarea "x"
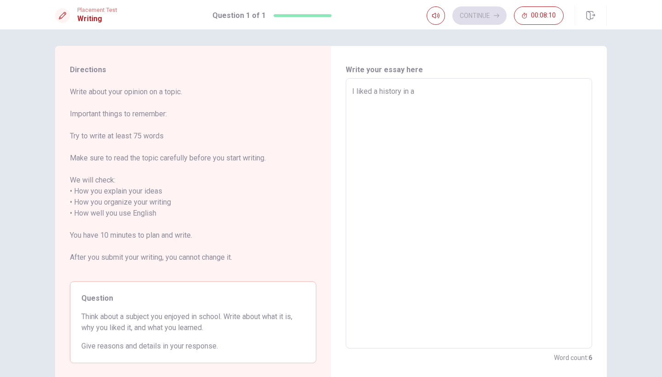
type textarea "I liked a history in a s"
type textarea "x"
type textarea "I liked a history in a sh"
type textarea "x"
type textarea "I liked a history in a sho"
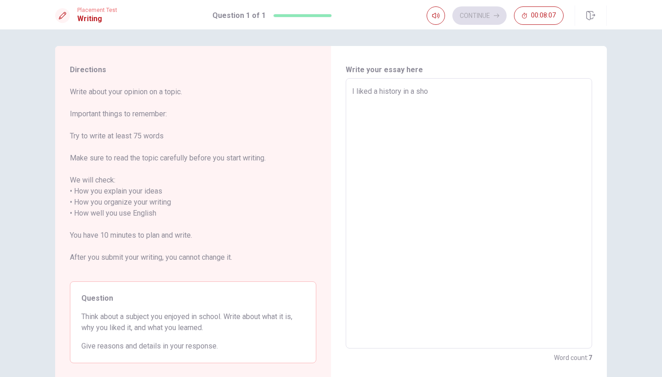
type textarea "x"
type textarea "I liked a history in a shoo"
type textarea "x"
type textarea "I liked a history in a shool"
type textarea "x"
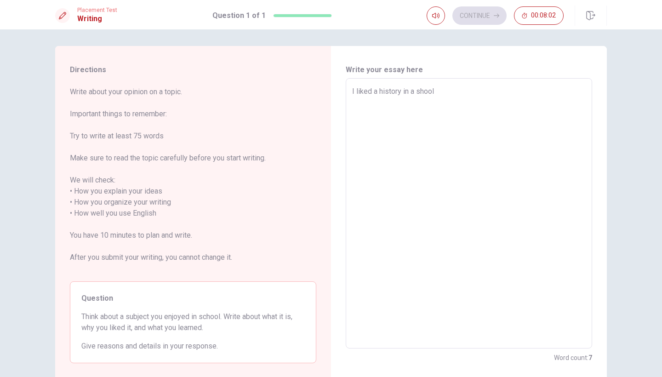
type textarea "I liked a history in a shool."
type textarea "x"
type textarea "I liked a history in a shool."
type textarea "x"
type textarea "I liked a history in a shool. B"
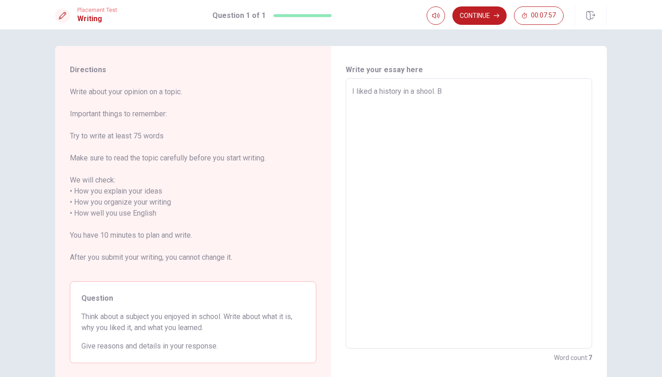
type textarea "x"
type textarea "I liked a history in a shool. Be"
type textarea "x"
type textarea "I liked a history in a shool. Bec"
type textarea "x"
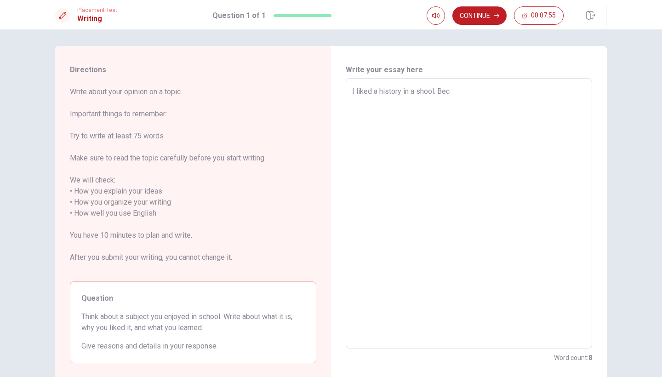
type textarea "I liked a history in a shool. Beco"
type textarea "x"
type textarea "I liked a history in a shool. Becou"
type textarea "x"
type textarea "I liked a history in a shool. Becous"
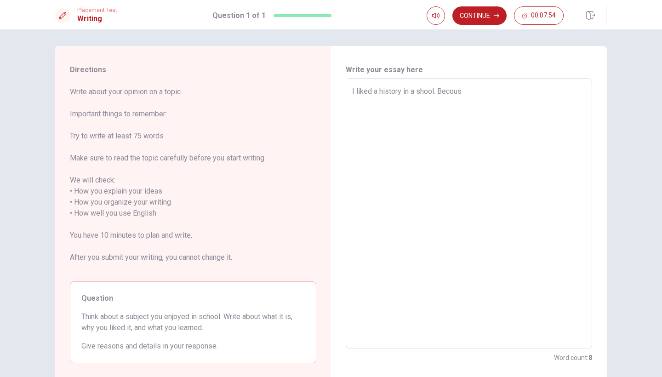
type textarea "x"
type textarea "I liked a history in a shool. [GEOGRAPHIC_DATA]"
type textarea "x"
type textarea "I liked a history in a shool. Becous"
type textarea "x"
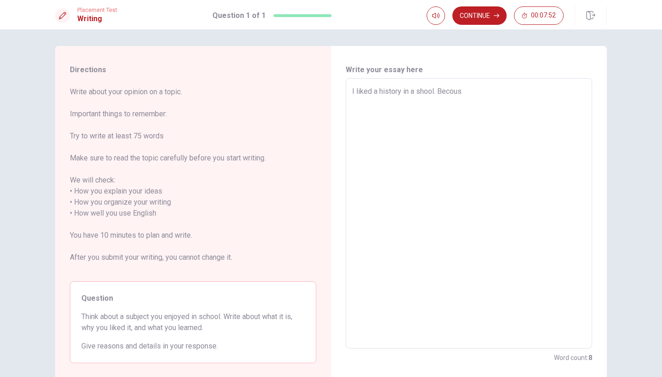
type textarea "I liked a history in a shool. Becouse"
type textarea "x"
type textarea "I liked a history in a shool. Becouse"
type textarea "x"
type textarea "I liked a history in a shool. Becouse t"
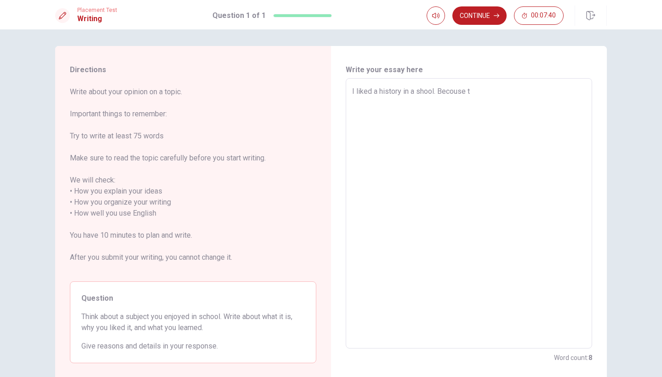
type textarea "x"
type textarea "I liked a history in a shool. Becouse th"
type textarea "x"
type textarea "I liked a history in a shool. Becouse the"
type textarea "x"
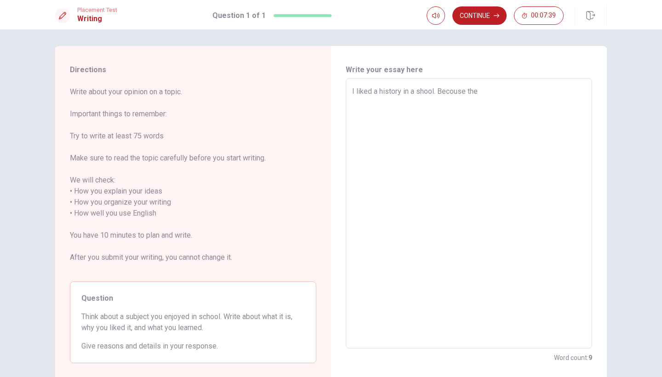
type textarea "I liked a history in a shool. Becouse the"
type textarea "x"
type textarea "I liked a history in a shool. Becouse the t"
type textarea "x"
type textarea "I liked a history in a shool. Becouse the te"
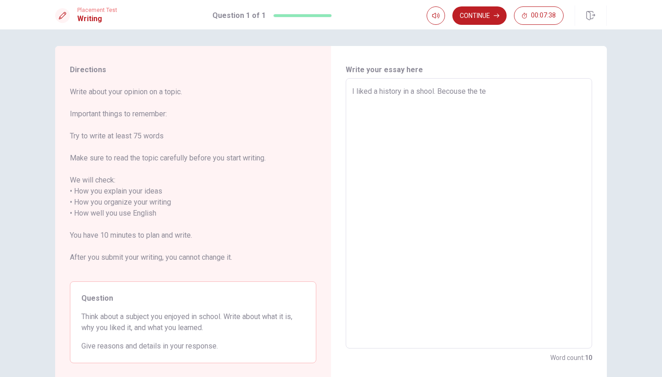
type textarea "x"
type textarea "I liked a history in a shool. Becouse the tea"
type textarea "x"
type textarea "I liked a history in a shool. Becouse the teac"
type textarea "x"
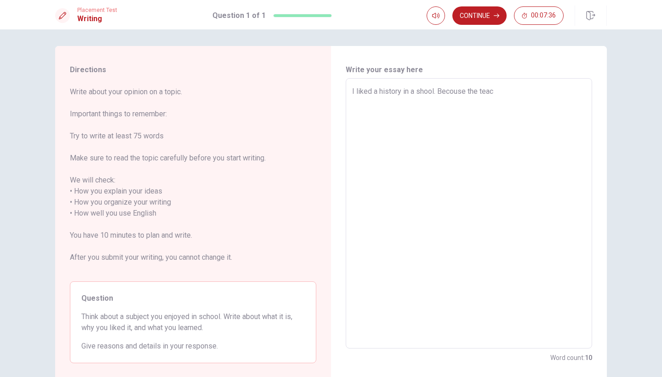
type textarea "I liked a history in a shool. Becouse the teach"
type textarea "x"
type textarea "I liked a history in a shool. Becouse the teache"
type textarea "x"
type textarea "I liked a history in a shool. Becouse the teacher"
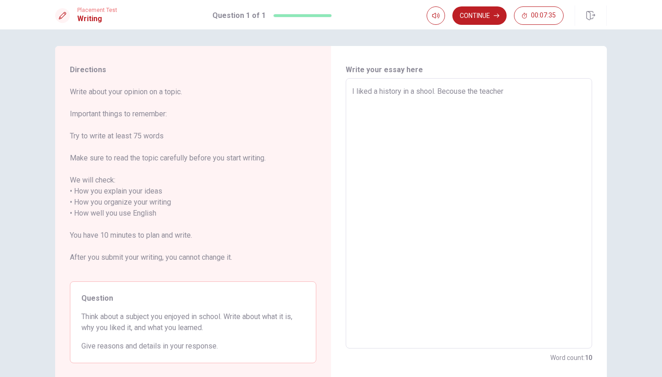
type textarea "x"
type textarea "I liked a history in a shool. Becouse the teacher"
type textarea "x"
type textarea "I liked a history in a shool. Becouse the teacher m"
type textarea "x"
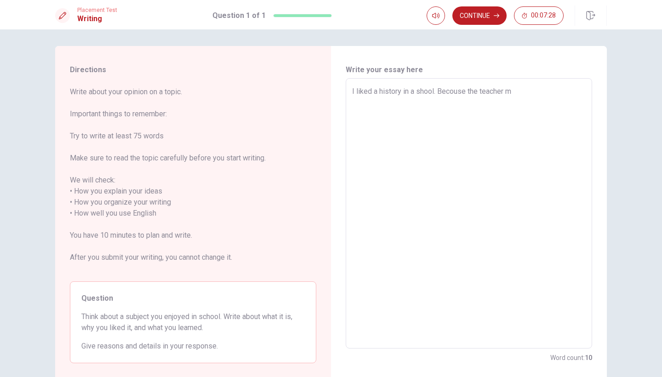
type textarea "I liked a history in a shool. Becouse the teacher ma"
type textarea "x"
type textarea "I liked a history in a shool. Becouse the teacher mad"
type textarea "x"
type textarea "I liked a history in a shool. Becouse the teacher made"
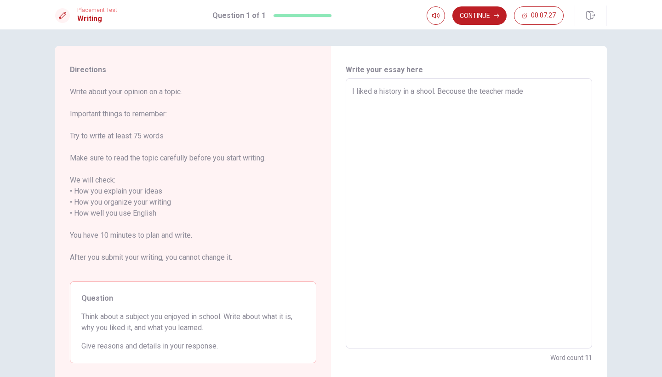
type textarea "x"
type textarea "I liked a history in a shool. Becouse the teacher made"
type textarea "x"
type textarea "I liked a history in a shool. Becouse the teacher made a"
type textarea "x"
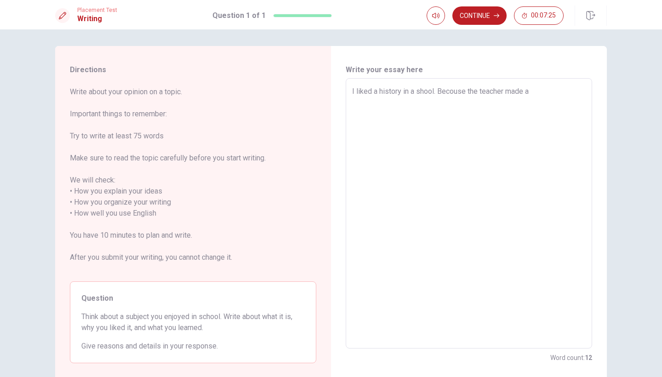
type textarea "I liked a history in a shool. Becouse the teacher made a"
type textarea "x"
type textarea "I liked a history in a shool. Becouse the teacher made a l"
type textarea "x"
type textarea "I liked a history in a shool. Becouse the teacher made a le"
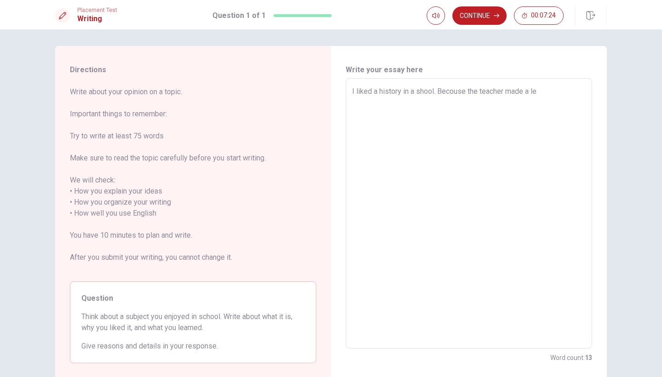
type textarea "x"
type textarea "I liked a history in a shool. Becouse the teacher made a les"
type textarea "x"
type textarea "I liked a history in a shool. Becouse the teacher made a less"
type textarea "x"
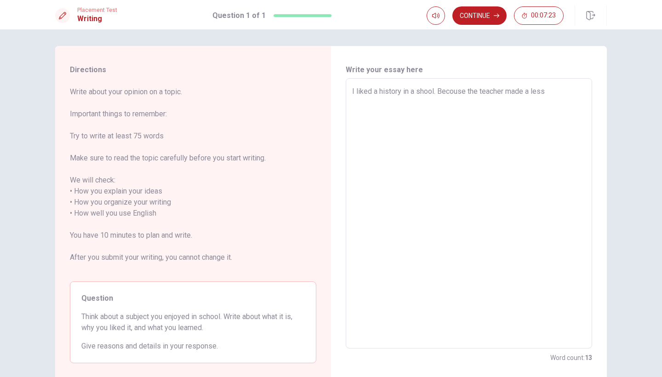
type textarea "I liked a history in a shool. Becouse the teacher made a lesso"
type textarea "x"
type textarea "I liked a history in a shool. Becouse the teacher made a lesson"
type textarea "x"
type textarea "I liked a history in a shool. Becouse the teacher made a lessons"
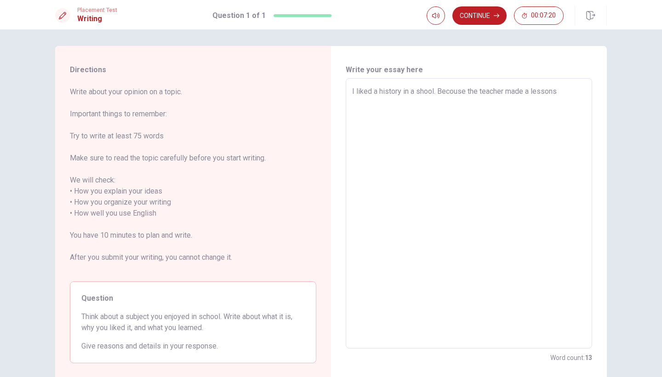
type textarea "x"
type textarea "I liked a history in a shool. Becouse the teacher made a lessons"
type textarea "x"
type textarea "I liked a history in a shool. Becouse the teacher made a lessons i"
type textarea "x"
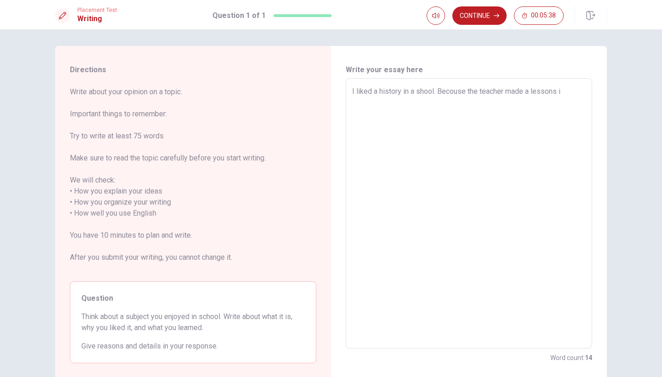
type textarea "I liked a history in a shool. Becouse the teacher made a lessons in"
type textarea "x"
type textarea "I liked a history in a shool. Becouse the teacher made a lessons int"
type textarea "x"
type textarea "I liked a history in a shool. Becouse the teacher made a lessons inte"
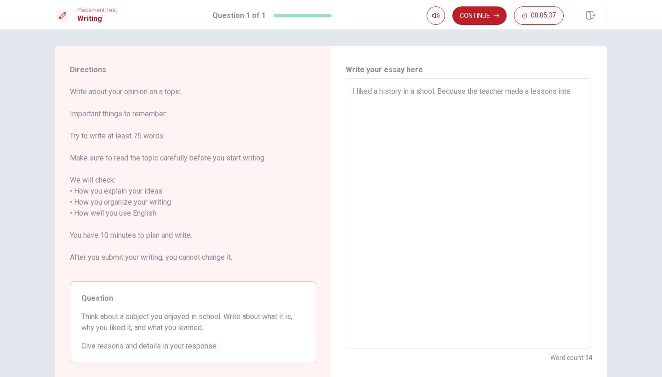
type textarea "x"
type textarea "I liked a history in a shool. Becouse the teacher made a lessons inter"
type textarea "x"
type textarea "I liked a history in a shool. Becouse the teacher made a lessons intere"
type textarea "x"
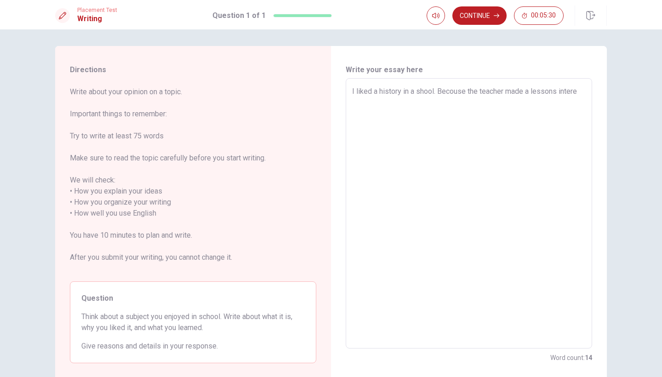
type textarea "I liked a history in a shool. Becouse the teacher made a lessons interes"
type textarea "x"
type textarea "I liked a history in a shool. Becouse the teacher made a lessons interest"
type textarea "x"
type textarea "I liked a history in a shool. Becouse the teacher made a lessons interesti"
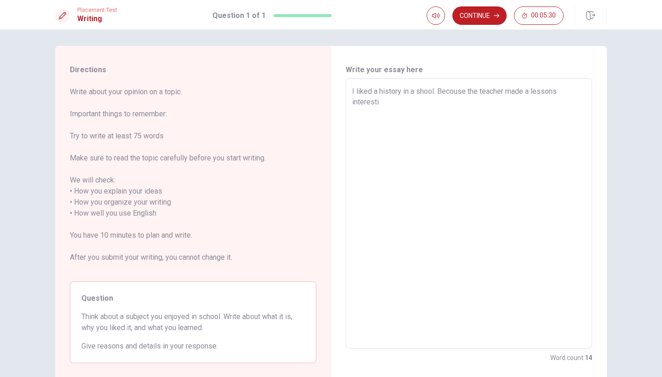
type textarea "x"
type textarea "I liked a history in a shool. Becouse the teacher made a lessons interestin"
type textarea "x"
type textarea "I liked a history in a shool. Becouse the teacher made a lessons interesting"
type textarea "x"
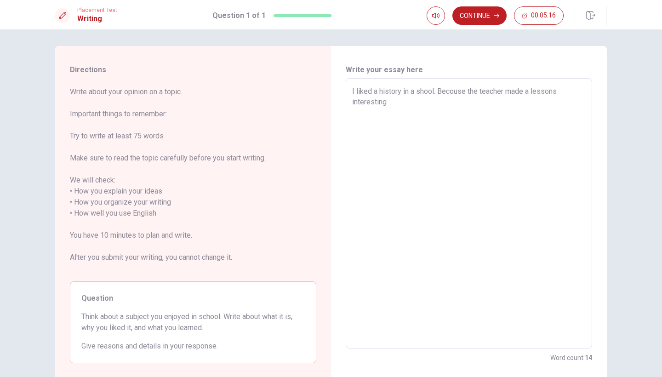
type textarea "I liked a history in a shool. Becouse the teacher made a lessons interesting."
type textarea "x"
type textarea "I liked a history in a shool. Becouse the teacher made a lessons interesting."
click at [536, 18] on span "00:05:02" at bounding box center [543, 15] width 25 height 7
drag, startPoint x: 535, startPoint y: 21, endPoint x: 393, endPoint y: 100, distance: 162.1
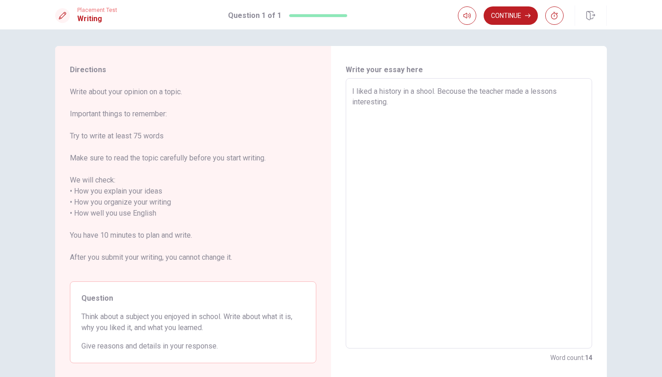
click at [393, 100] on div "Placement Test Writing Question 1 of 1 Continue Question 1 of 1 Continue 00:03:…" at bounding box center [331, 188] width 662 height 377
drag, startPoint x: 390, startPoint y: 99, endPoint x: 430, endPoint y: 125, distance: 48.2
click at [429, 133] on textarea "I liked a history in a shool. Becouse the teacher made a lessons interesting." at bounding box center [468, 213] width 233 height 255
type textarea "x"
type textarea "I liked a history in a shool. Becouse the teacher made a lessons interesting"
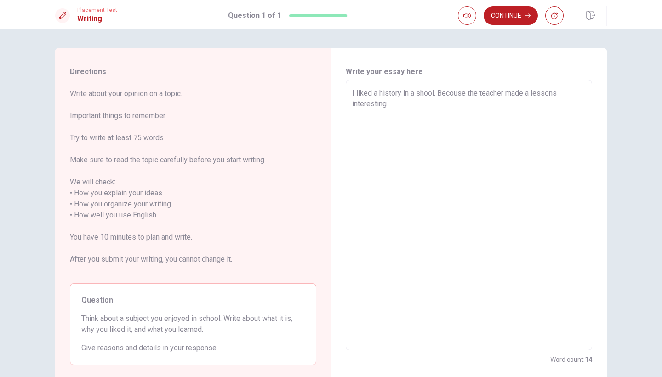
type textarea "x"
type textarea "I liked a history in a shool. Becouse the teacher made a lessons interesting"
type textarea "x"
type textarea "I liked a history in a shool. Becouse the teacher made a lessons interesting a"
type textarea "x"
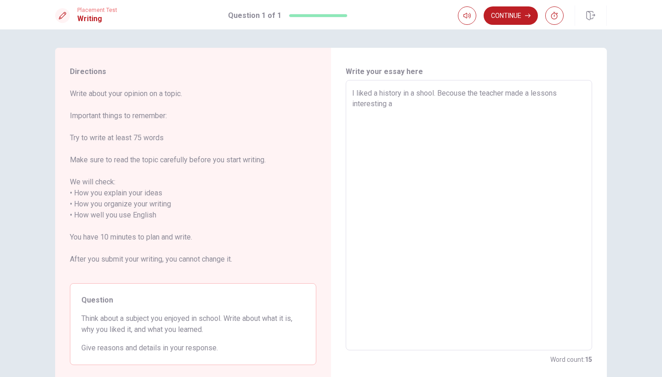
type textarea "I liked a history in a shool. Becouse the teacher made a lessons interesting an"
type textarea "x"
type textarea "I liked a history in a shool. Becouse the teacher made a lessons interesting and"
type textarea "x"
type textarea "I liked a history in a shool. Becouse the teacher made a lessons interesting and"
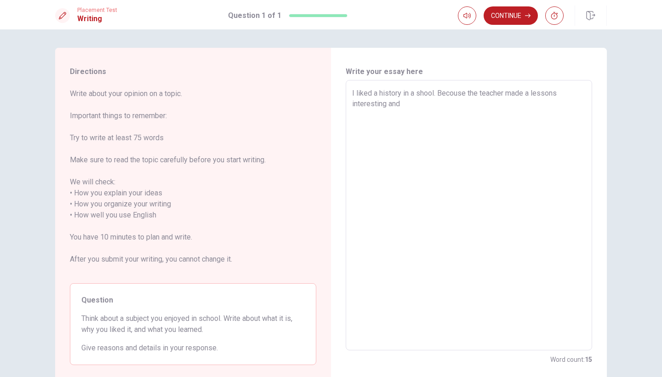
type textarea "x"
type textarea "I liked a history in a shool. Becouse the teacher made a lessons interesting an…"
type textarea "x"
type textarea "I liked a history in a shool. Becouse the teacher made a lessons interesting an…"
type textarea "x"
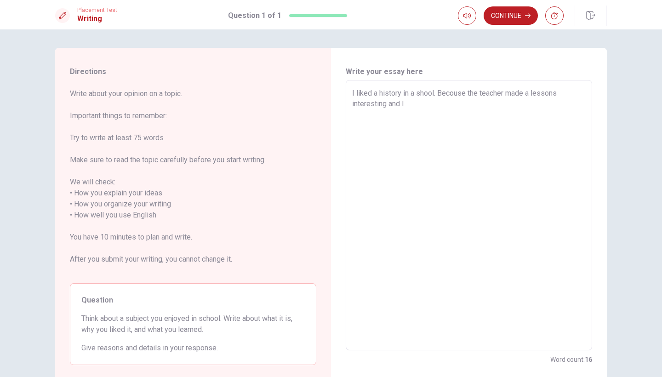
type textarea "I liked a history in a shool. Becouse the teacher made a lessons interesting an…"
type textarea "x"
type textarea "I liked a history in a shool. Becouse the teacher made a lessons interesting an…"
type textarea "x"
type textarea "I liked a history in a shool. Becouse the teacher made a lessons interesting an…"
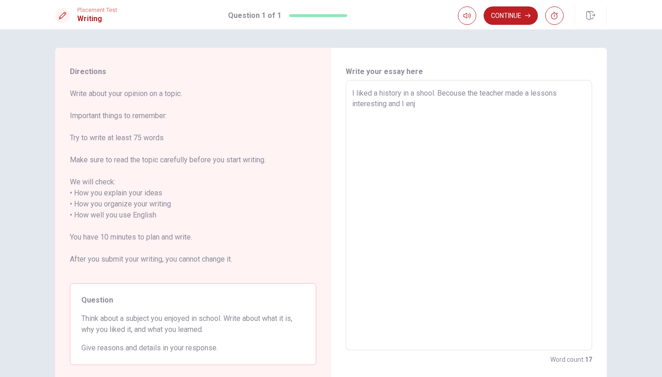
type textarea "x"
type textarea "I liked a history in a shool. Becouse the teacher made a lessons interesting an…"
type textarea "x"
type textarea "I liked a history in a shool. Becouse the teacher made a lessons interesting an…"
type textarea "x"
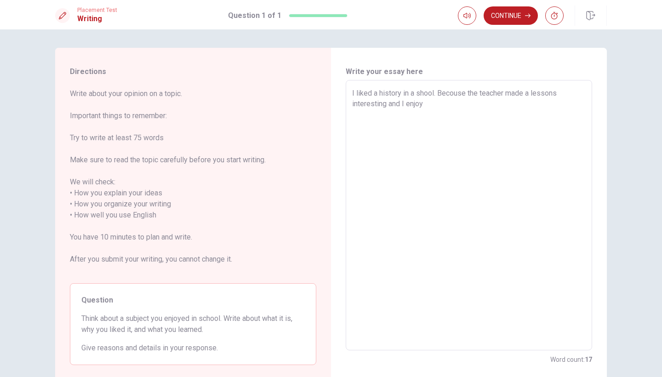
type textarea "I liked a history in a shool. Becouse the teacher made a lessons interesting an…"
type textarea "x"
type textarea "I liked a history in a shool. Becouse the teacher made a lessons interesting an…"
type textarea "x"
type textarea "I liked a history in a shool. Becouse the teacher made a lessons interesting an…"
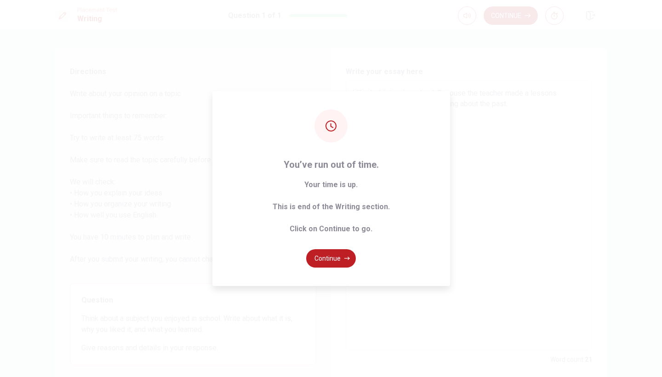
drag, startPoint x: 430, startPoint y: 125, endPoint x: 316, endPoint y: 359, distance: 260.8
click at [320, 341] on div "Placement Test Writing Question 1 of 1 Continue Question 1 of 1 Continue 00:00:…" at bounding box center [331, 188] width 662 height 377
click at [325, 257] on button "Continue" at bounding box center [331, 258] width 50 height 18
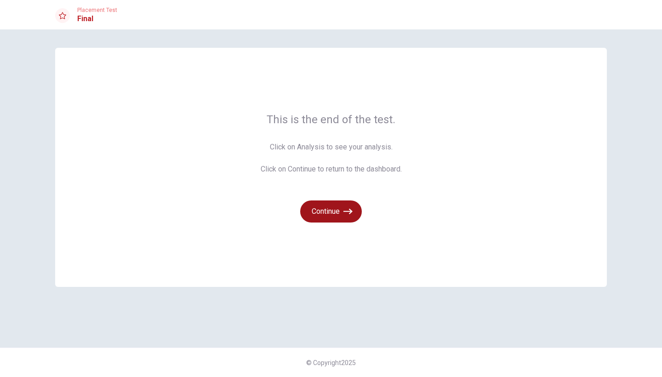
click at [334, 214] on button "Continue" at bounding box center [331, 211] width 62 height 22
